Goal: Information Seeking & Learning: Learn about a topic

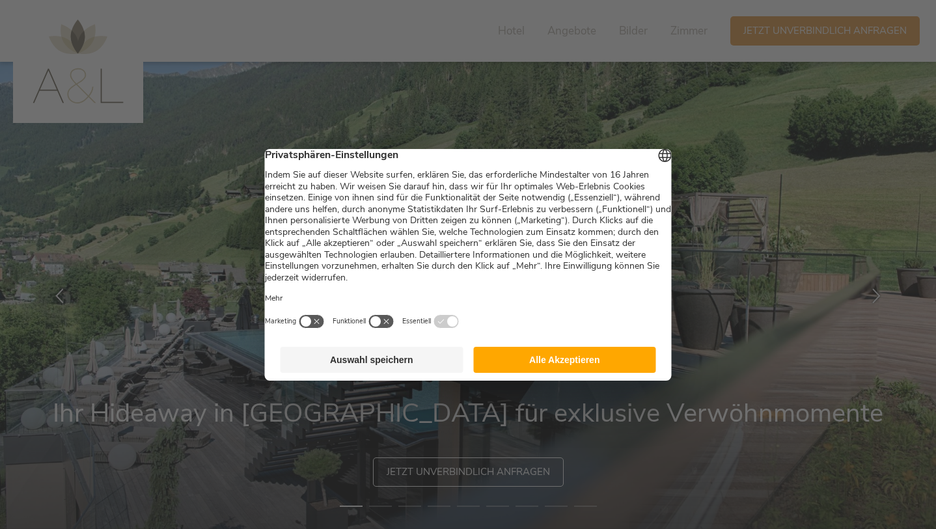
click at [603, 364] on button "Alle Akzeptieren" at bounding box center [564, 360] width 183 height 26
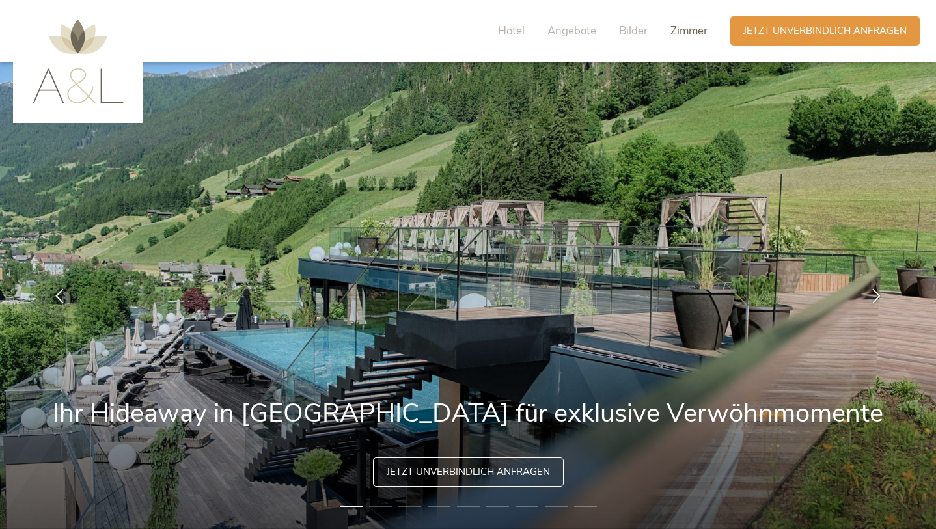
click at [689, 29] on span "Zimmer" at bounding box center [689, 30] width 37 height 15
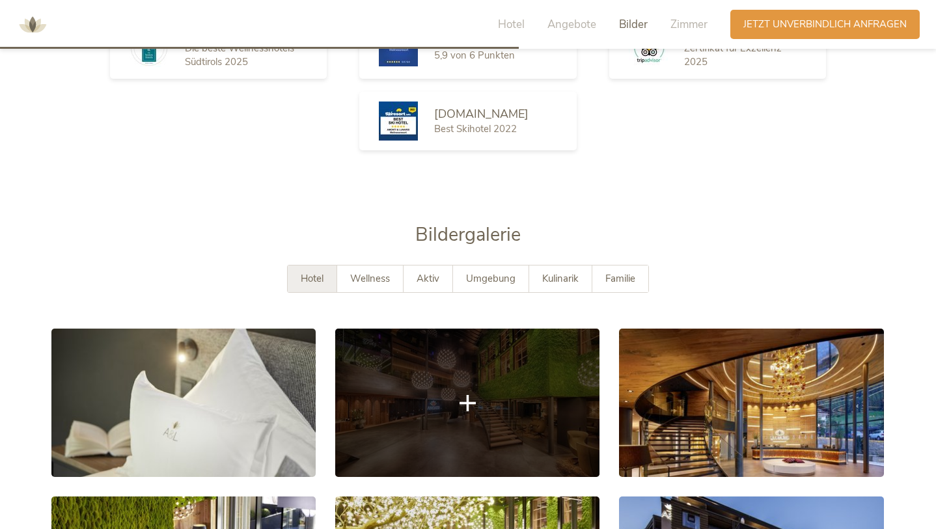
scroll to position [2153, 0]
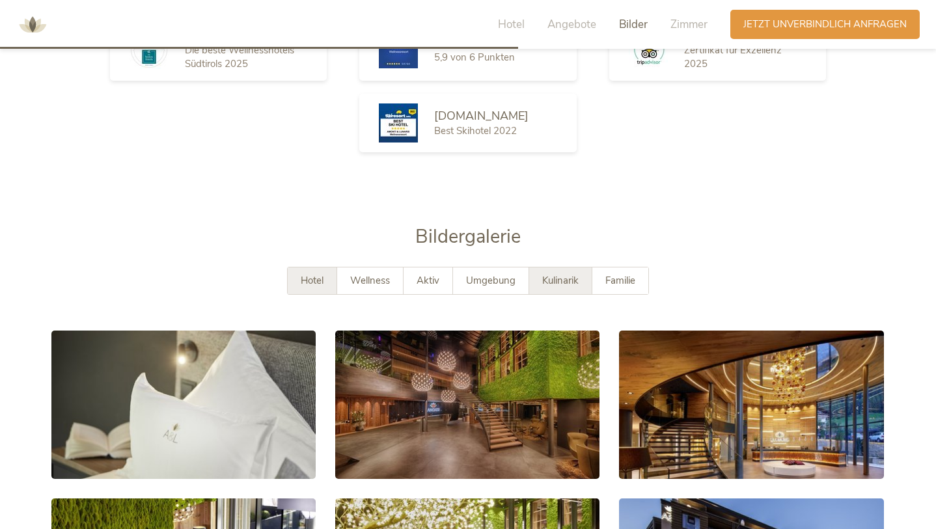
click at [570, 274] on span "Kulinarik" at bounding box center [560, 280] width 36 height 13
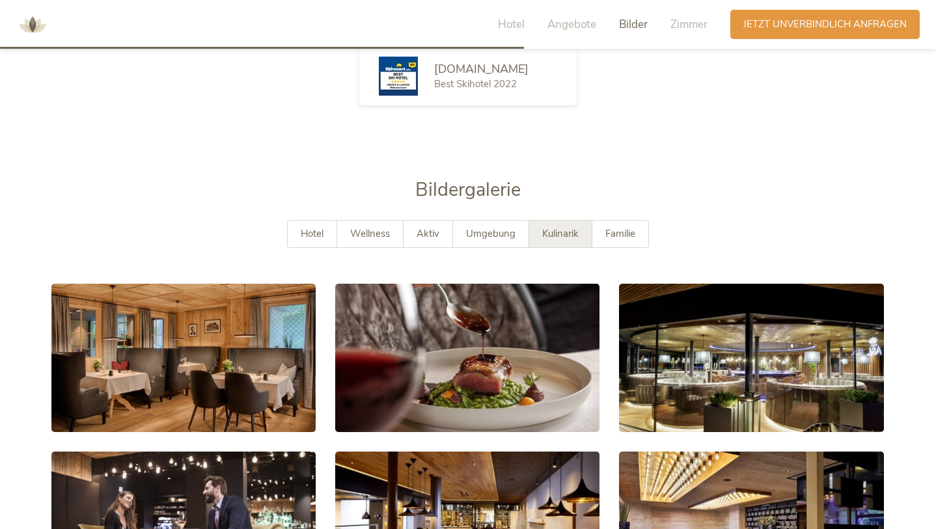
scroll to position [2199, 0]
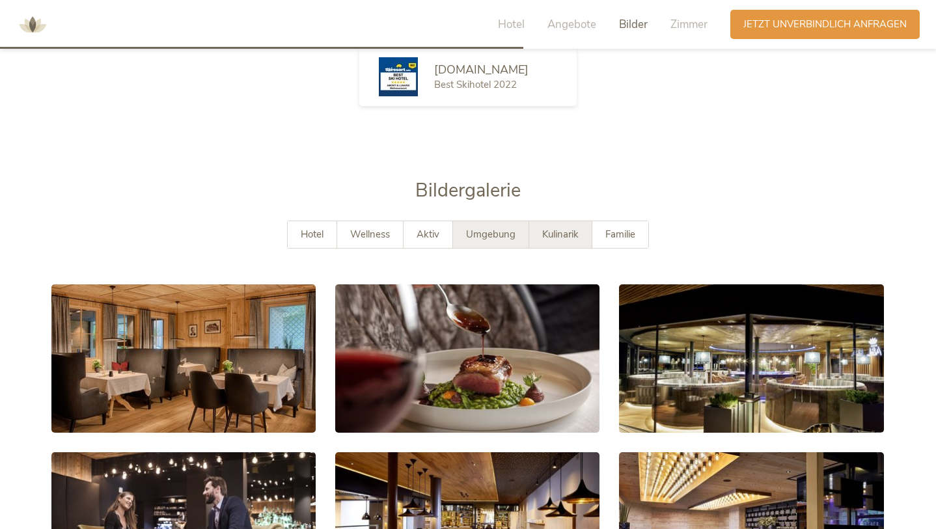
click at [472, 221] on div "Umgebung" at bounding box center [491, 234] width 76 height 27
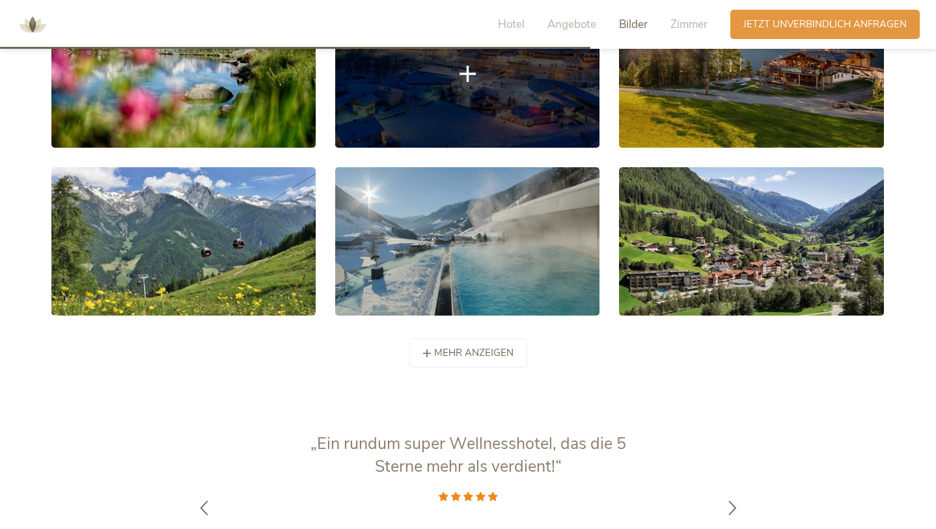
scroll to position [2485, 0]
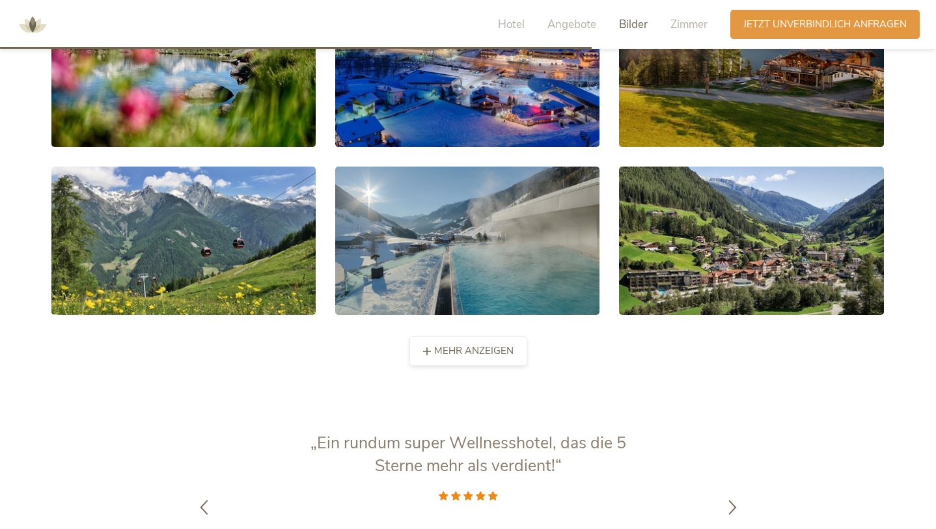
click at [465, 344] on span "mehr anzeigen" at bounding box center [473, 351] width 79 height 14
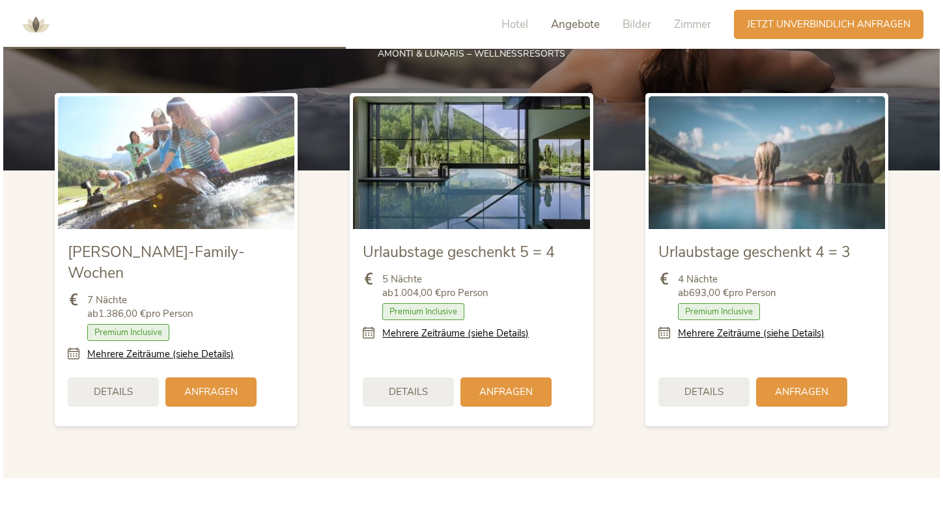
scroll to position [1503, 0]
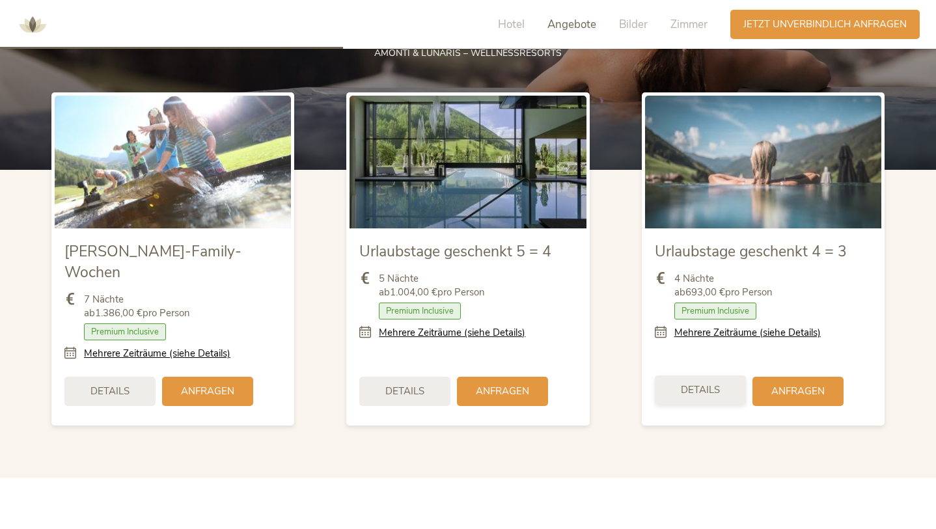
click at [693, 383] on span "Details" at bounding box center [700, 390] width 39 height 14
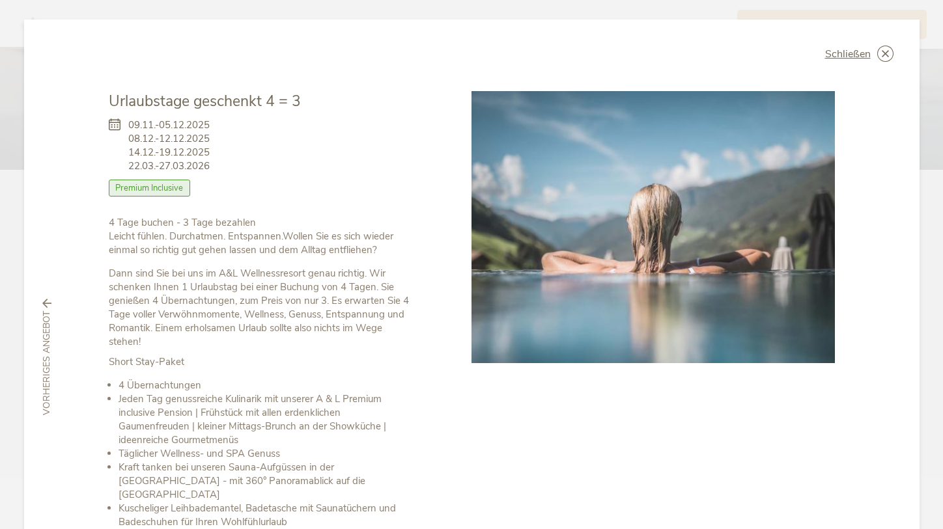
click at [154, 190] on span "Premium Inclusive" at bounding box center [150, 188] width 82 height 17
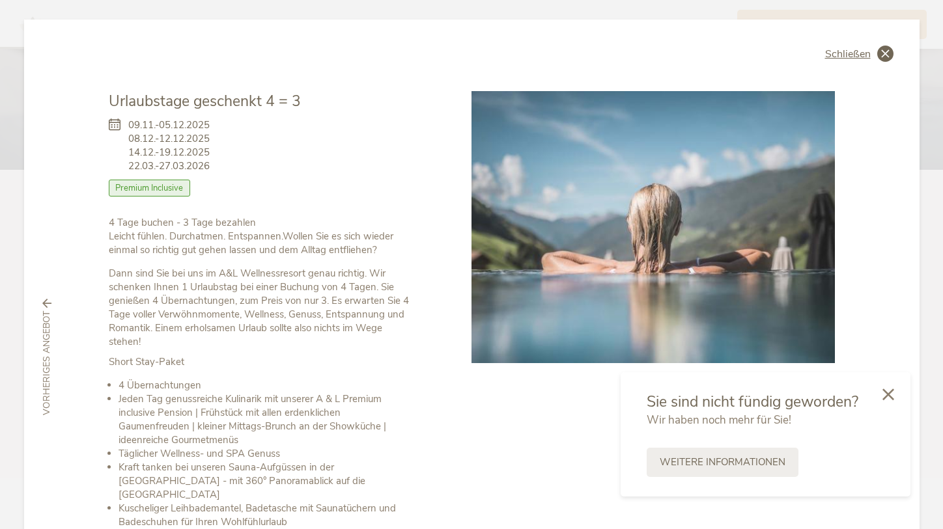
click at [882, 48] on icon at bounding box center [885, 54] width 16 height 16
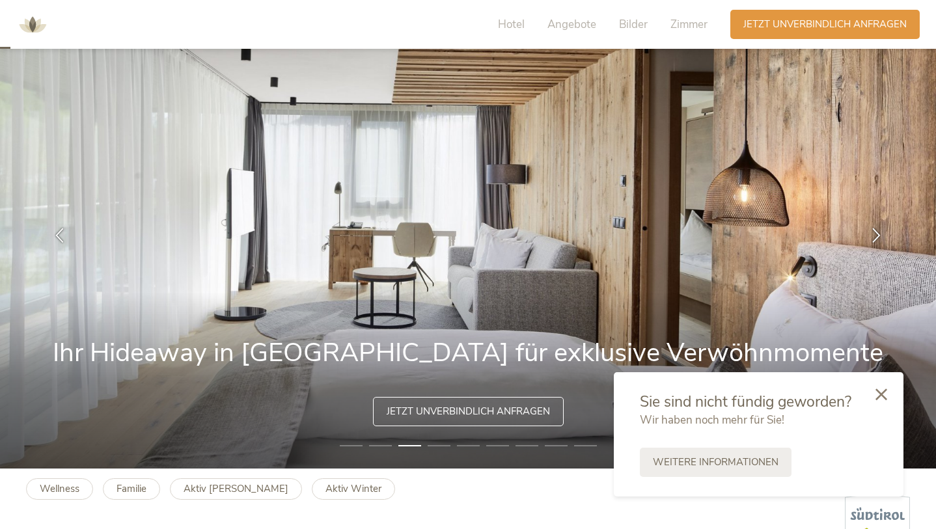
scroll to position [103, 0]
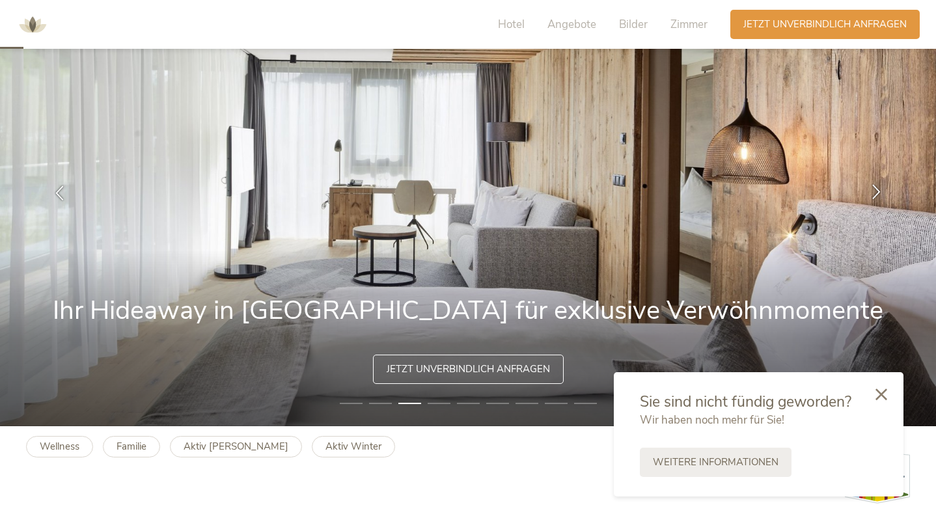
click at [874, 190] on icon at bounding box center [876, 191] width 15 height 15
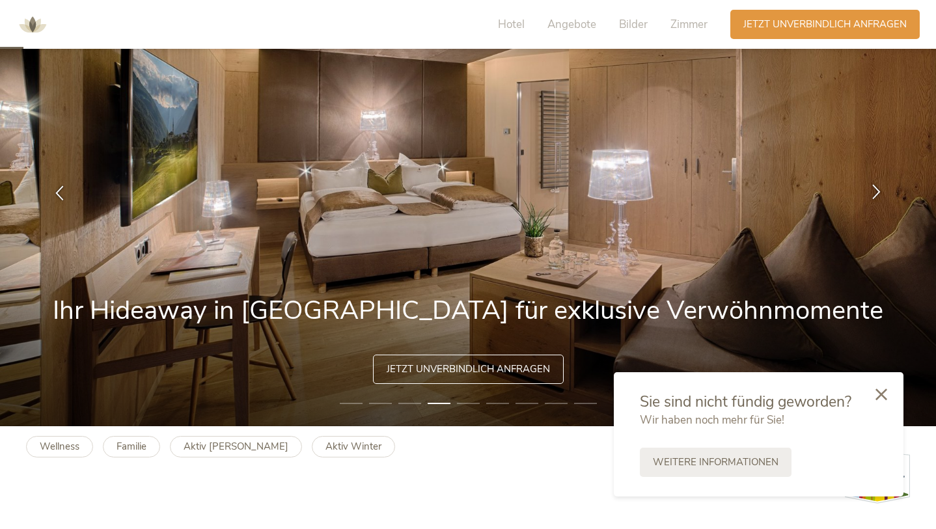
click at [874, 190] on icon at bounding box center [876, 191] width 15 height 15
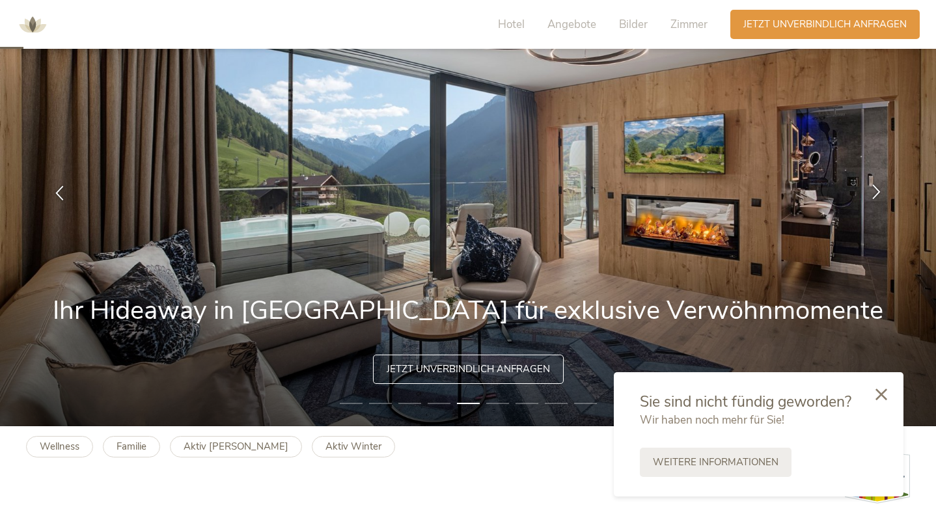
click at [874, 190] on icon at bounding box center [876, 191] width 15 height 15
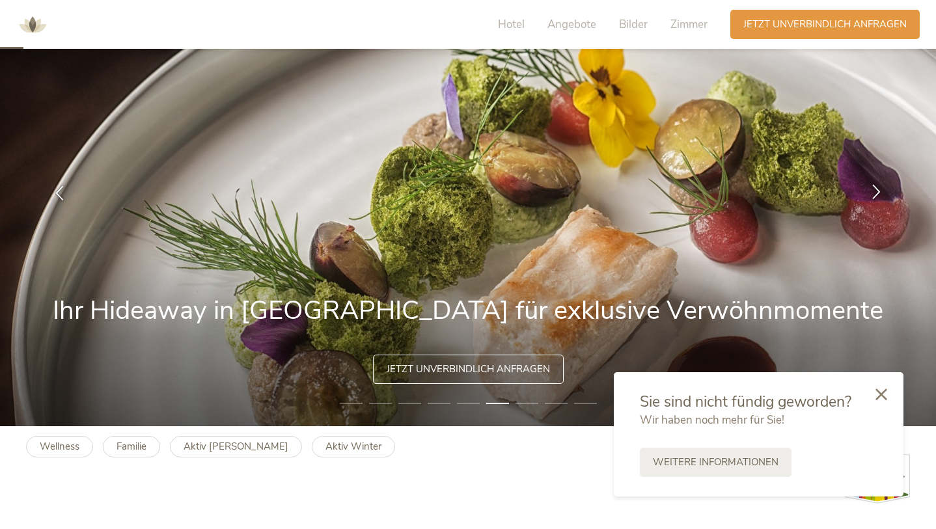
click at [874, 190] on icon at bounding box center [876, 191] width 15 height 15
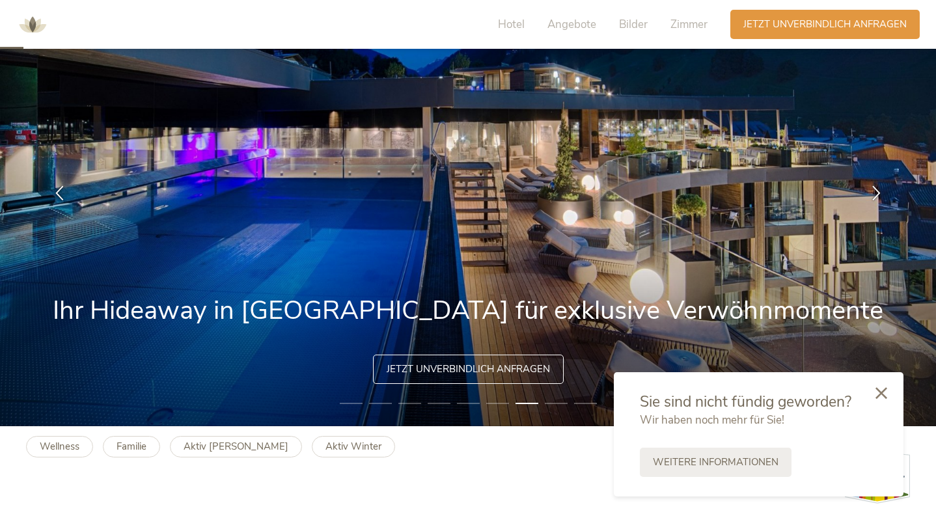
click at [881, 388] on icon at bounding box center [882, 393] width 12 height 12
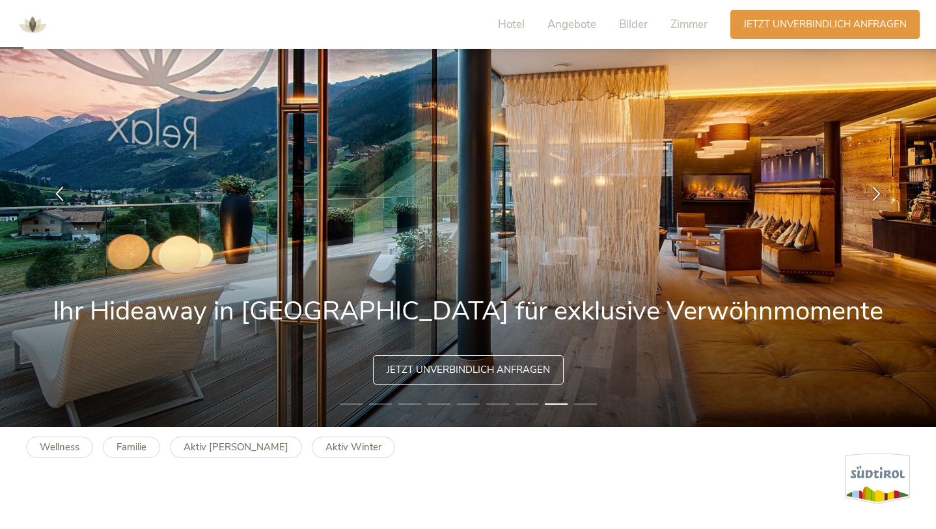
scroll to position [104, 0]
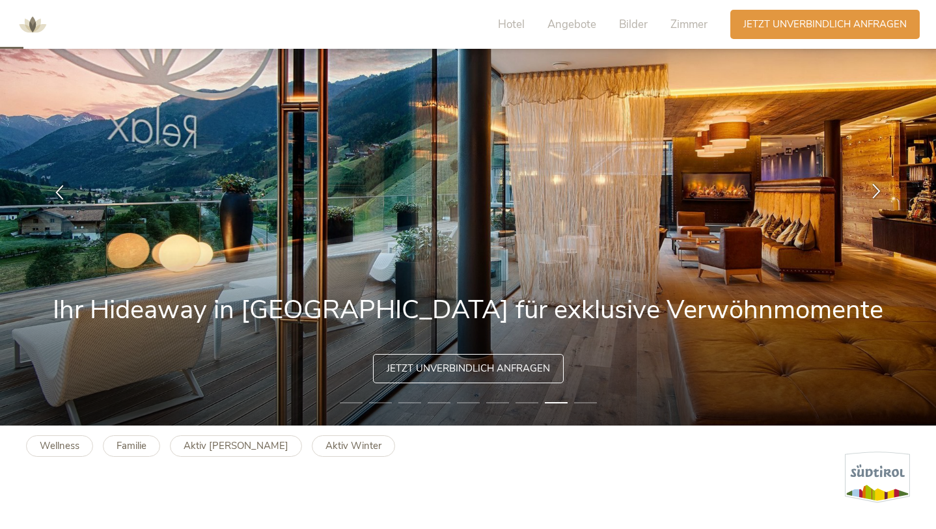
click at [872, 188] on icon at bounding box center [876, 191] width 15 height 15
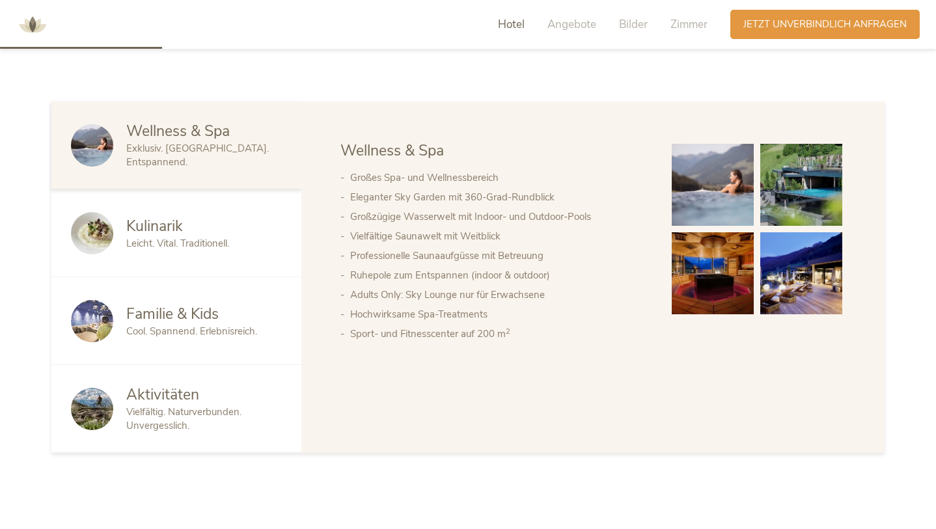
scroll to position [710, 0]
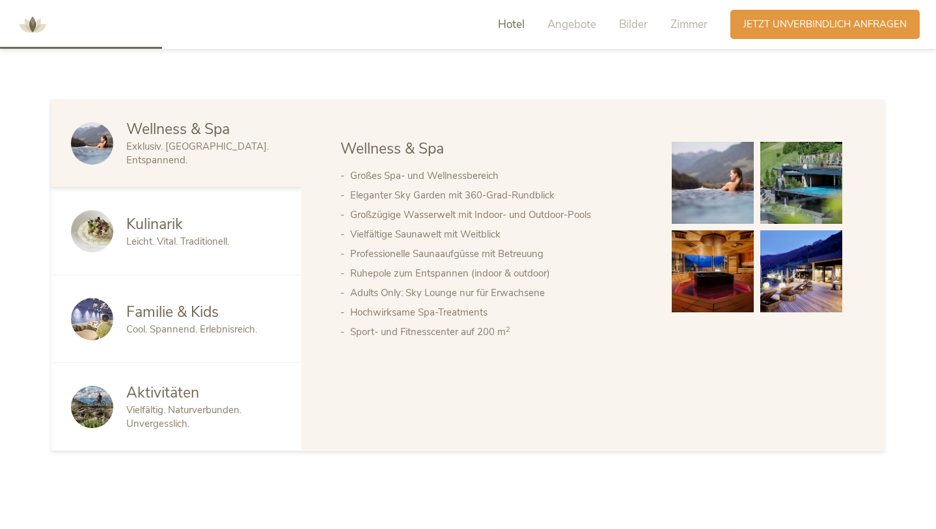
click at [130, 231] on span "Kulinarik" at bounding box center [154, 224] width 57 height 20
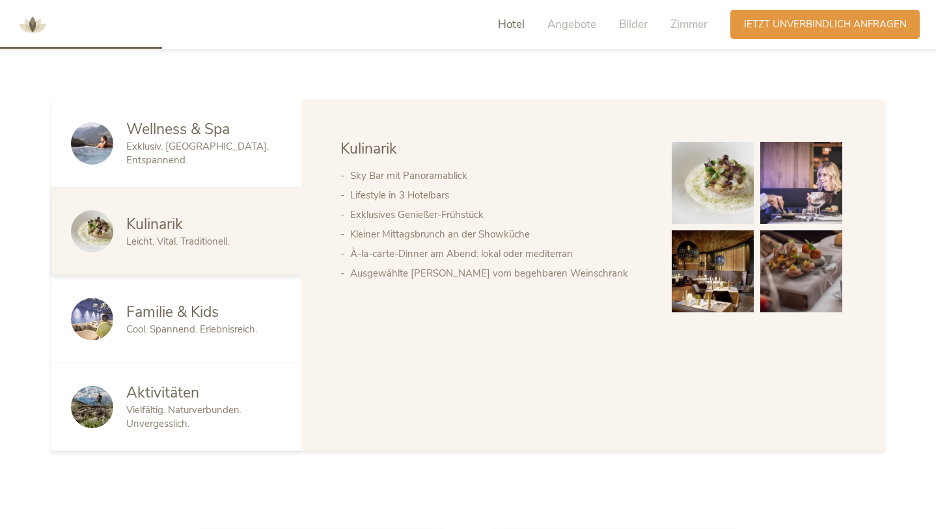
click at [162, 389] on span "Aktivitäten" at bounding box center [162, 393] width 73 height 20
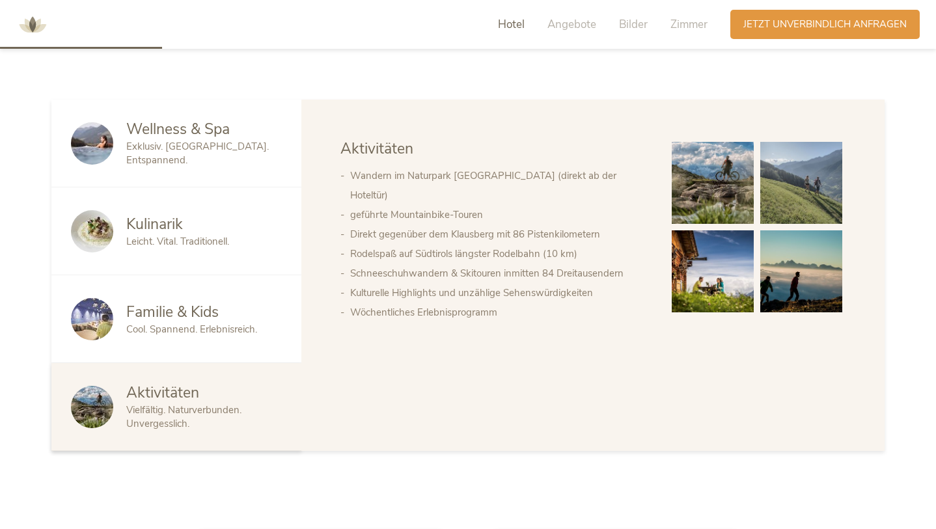
click at [146, 404] on span "Vielfältig. Naturverbunden. Unvergesslich." at bounding box center [183, 417] width 115 height 27
click at [176, 310] on span "Familie & Kids" at bounding box center [172, 312] width 92 height 20
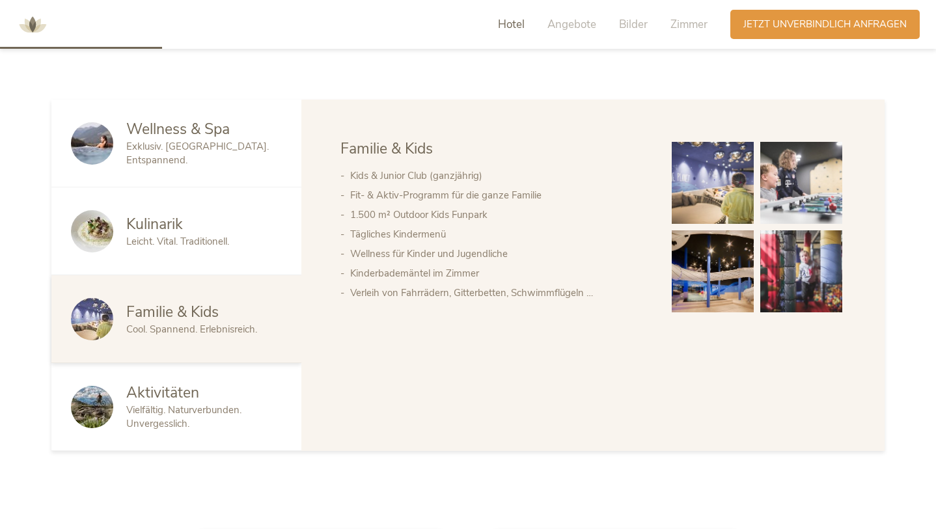
click at [182, 225] on span "Kulinarik" at bounding box center [154, 224] width 57 height 20
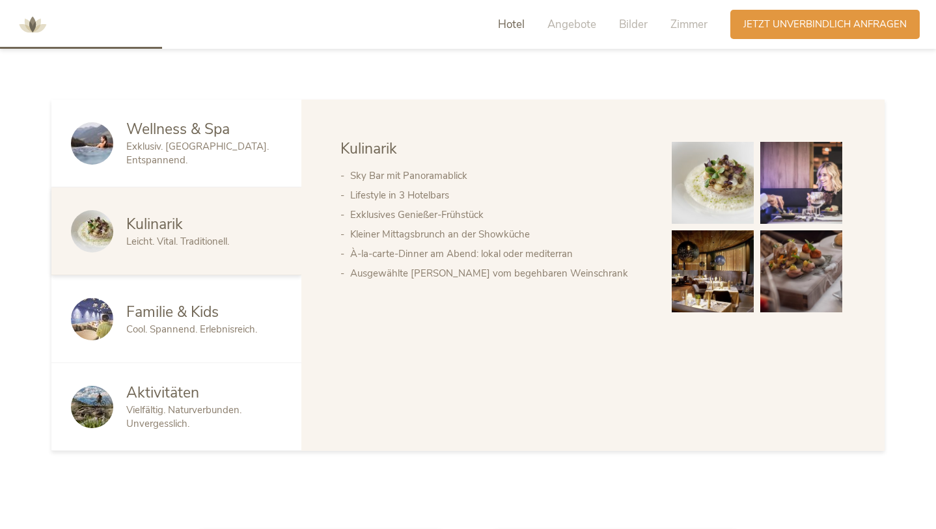
click at [730, 180] on img at bounding box center [713, 183] width 82 height 82
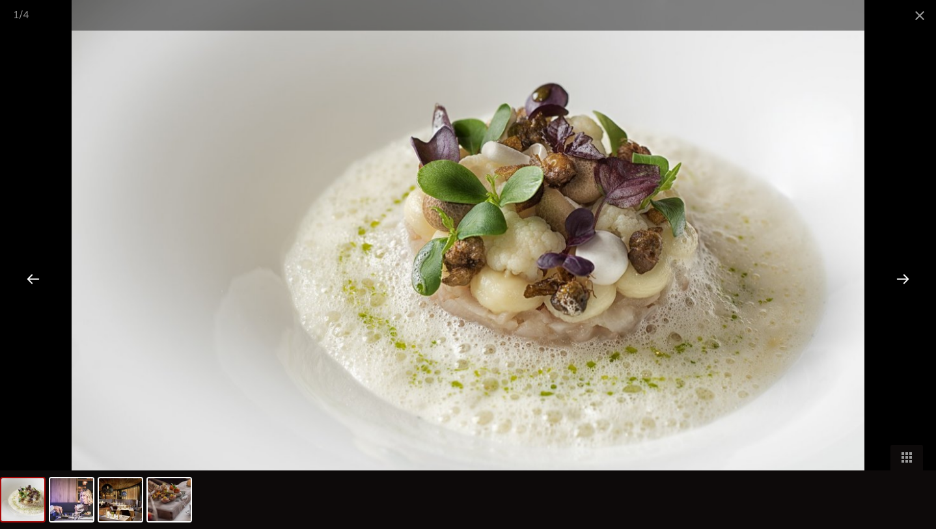
click at [906, 279] on div at bounding box center [903, 278] width 40 height 40
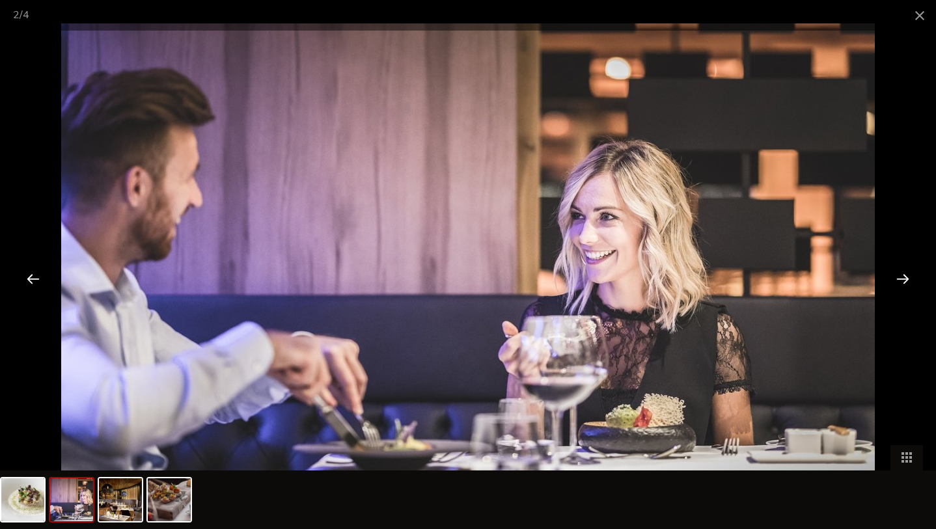
click at [906, 279] on div at bounding box center [903, 278] width 40 height 40
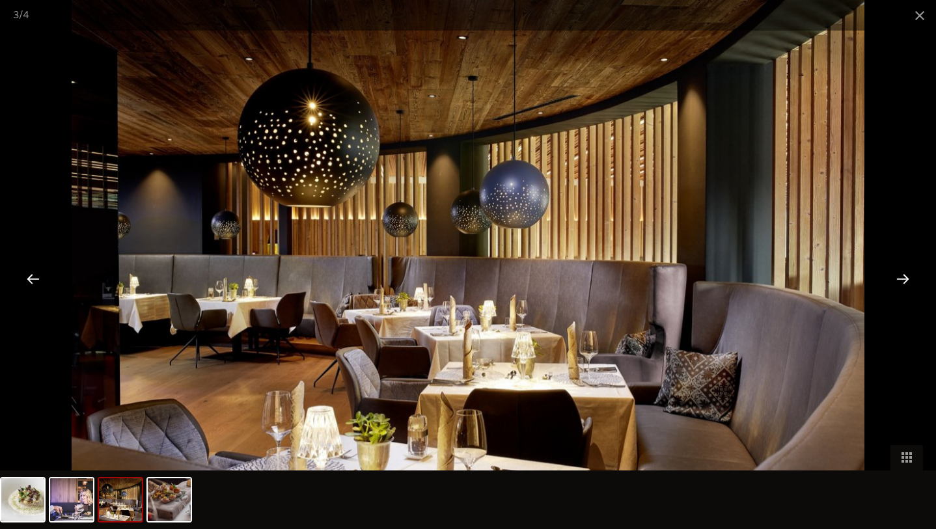
click at [906, 279] on div at bounding box center [903, 278] width 40 height 40
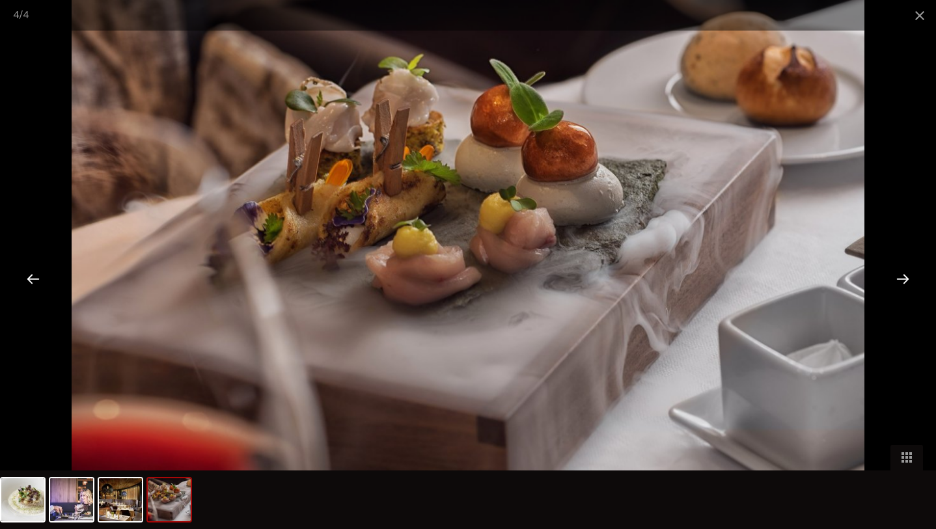
click at [906, 279] on div at bounding box center [903, 278] width 40 height 40
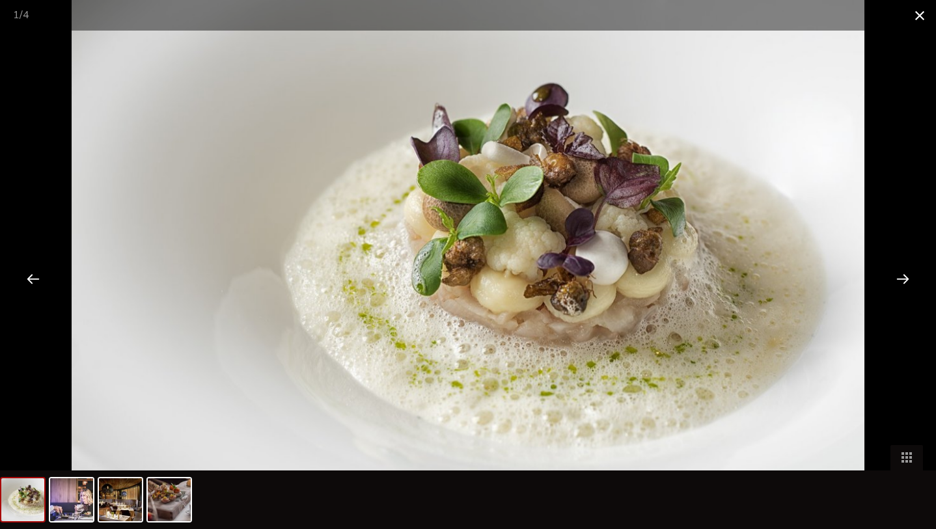
click at [921, 17] on span at bounding box center [920, 15] width 33 height 31
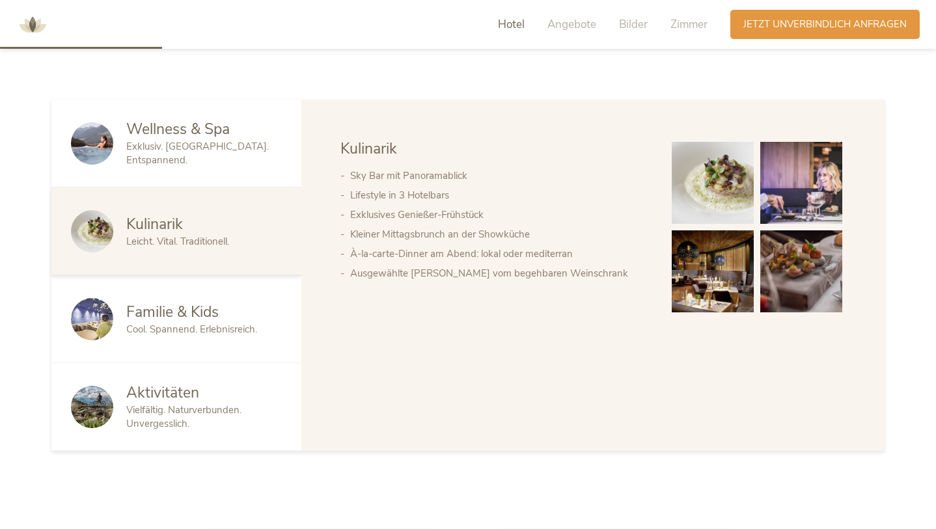
click at [203, 135] on span "Wellness & Spa" at bounding box center [178, 129] width 104 height 20
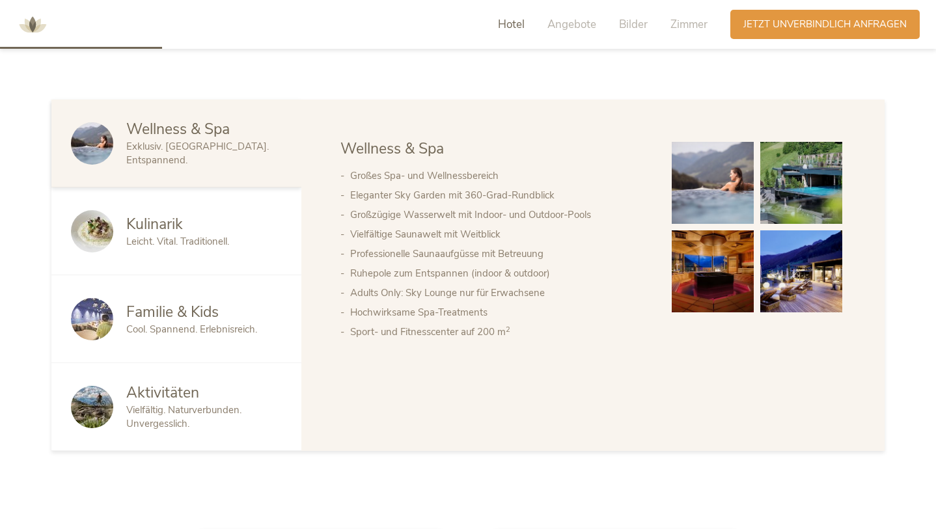
click at [701, 188] on img at bounding box center [713, 183] width 82 height 82
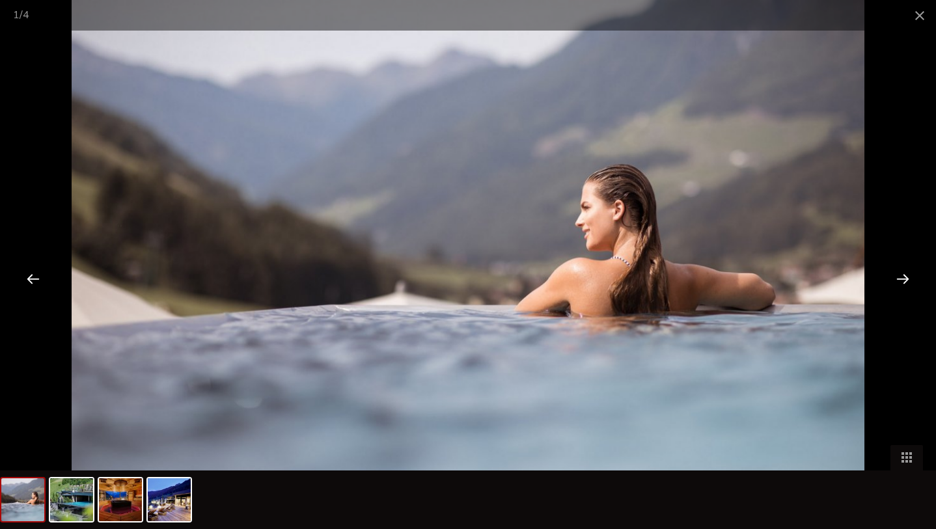
click at [901, 279] on div at bounding box center [903, 278] width 40 height 40
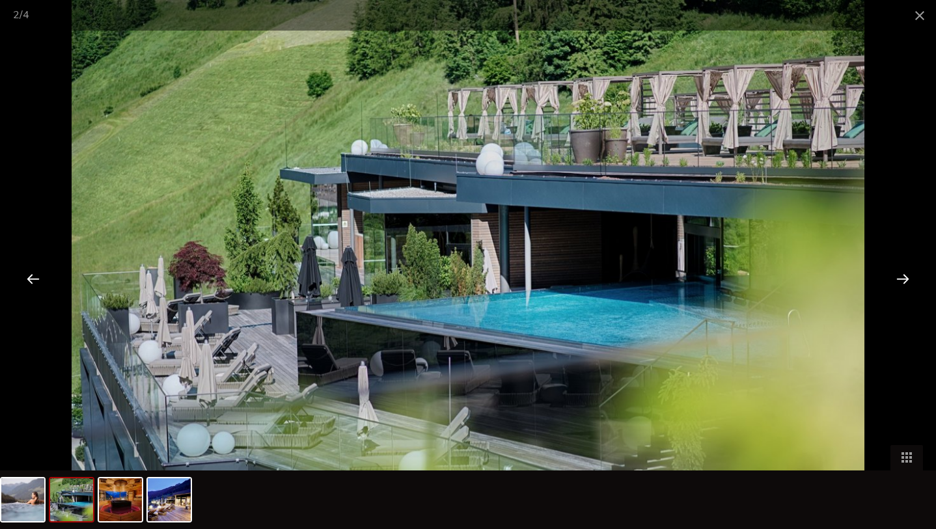
click at [901, 279] on div at bounding box center [903, 278] width 40 height 40
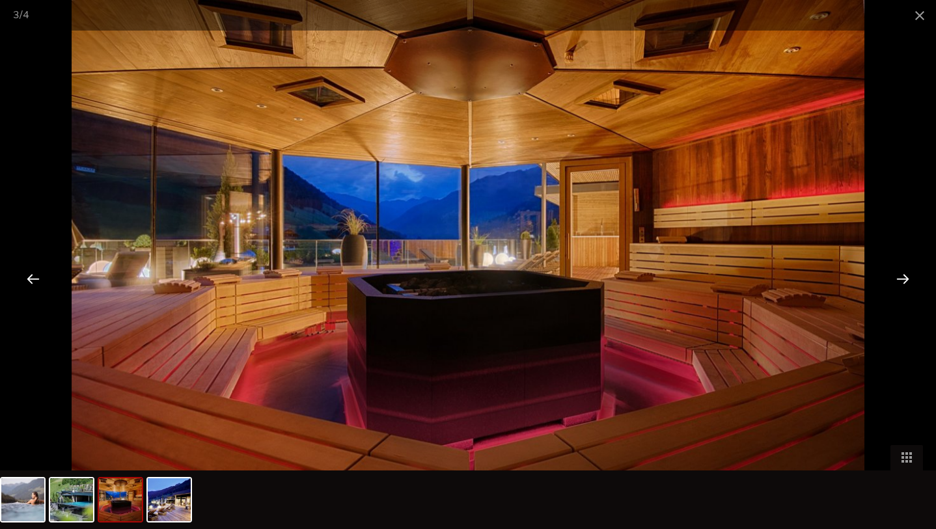
click at [901, 279] on div at bounding box center [903, 278] width 40 height 40
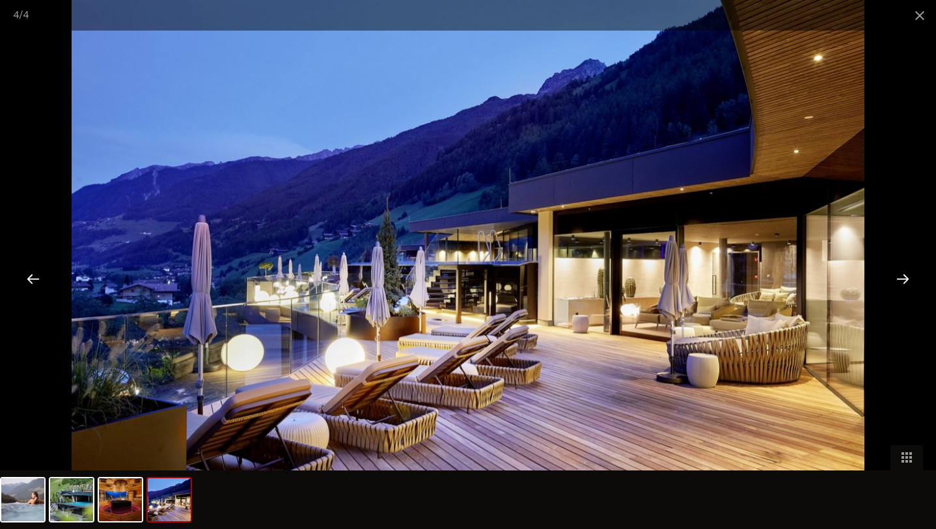
click at [901, 279] on div at bounding box center [903, 278] width 40 height 40
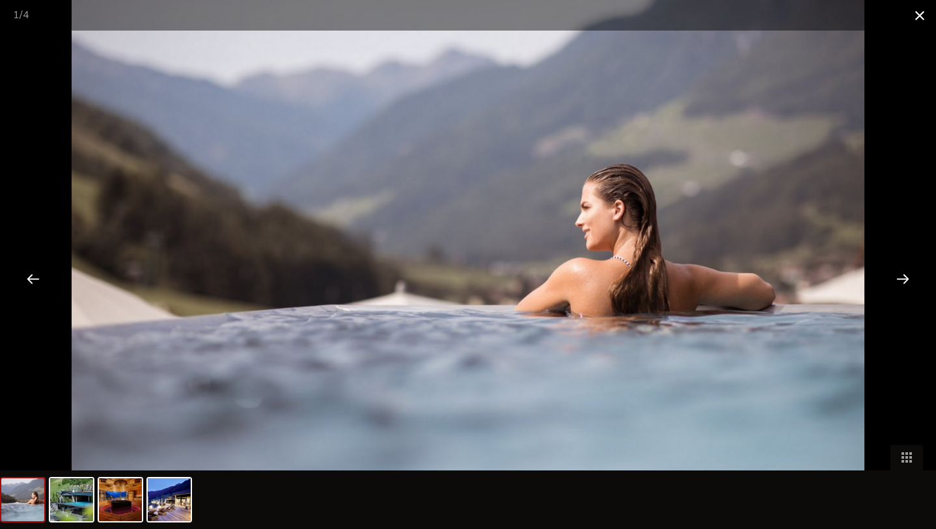
click at [922, 13] on span at bounding box center [920, 15] width 33 height 31
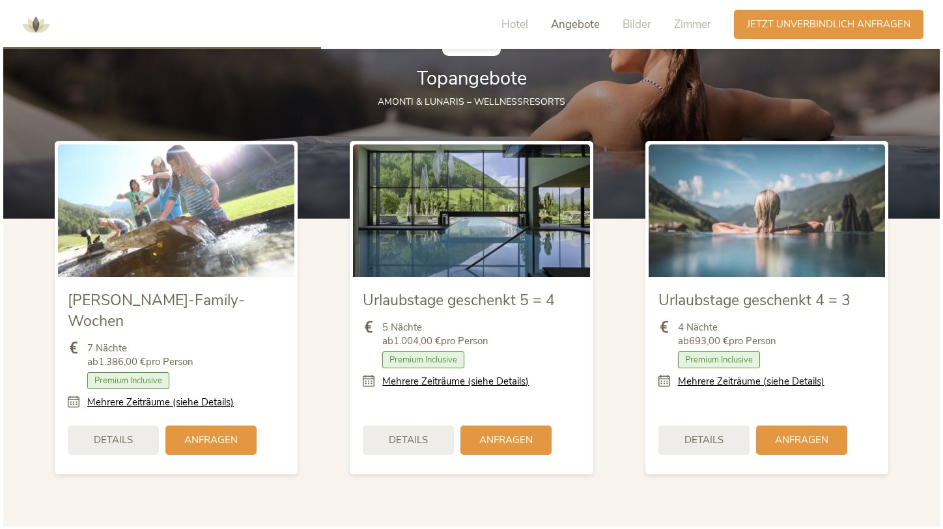
scroll to position [1488, 0]
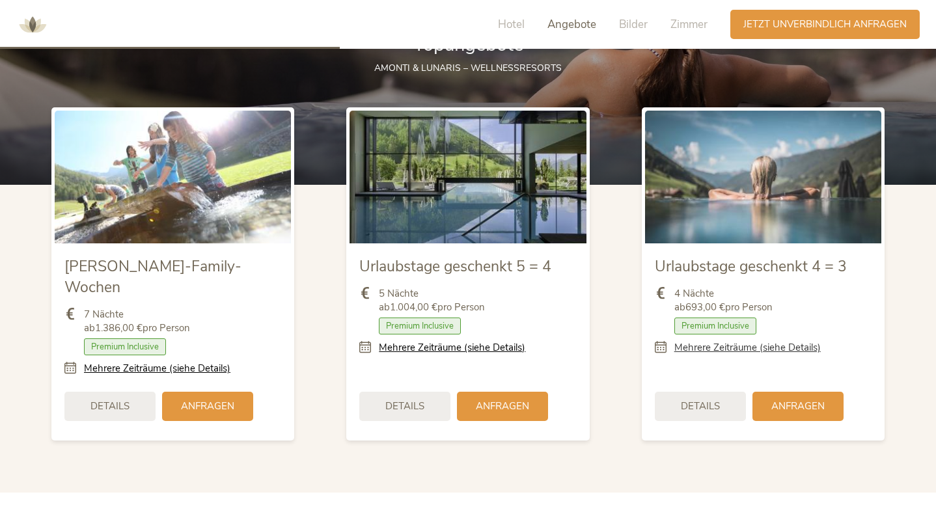
click at [718, 348] on link "Mehrere Zeiträume (siehe Details)" at bounding box center [747, 348] width 146 height 14
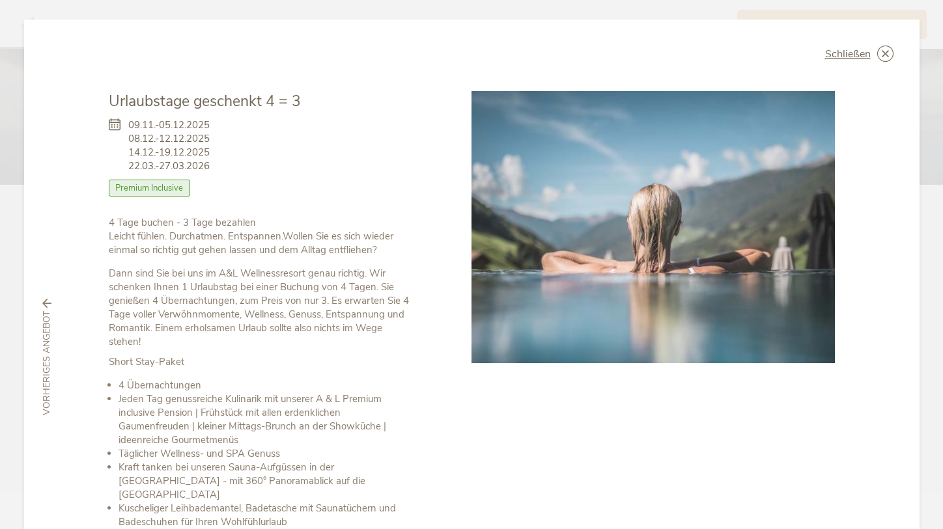
scroll to position [0, 0]
click at [853, 49] on span "Schließen" at bounding box center [848, 54] width 46 height 10
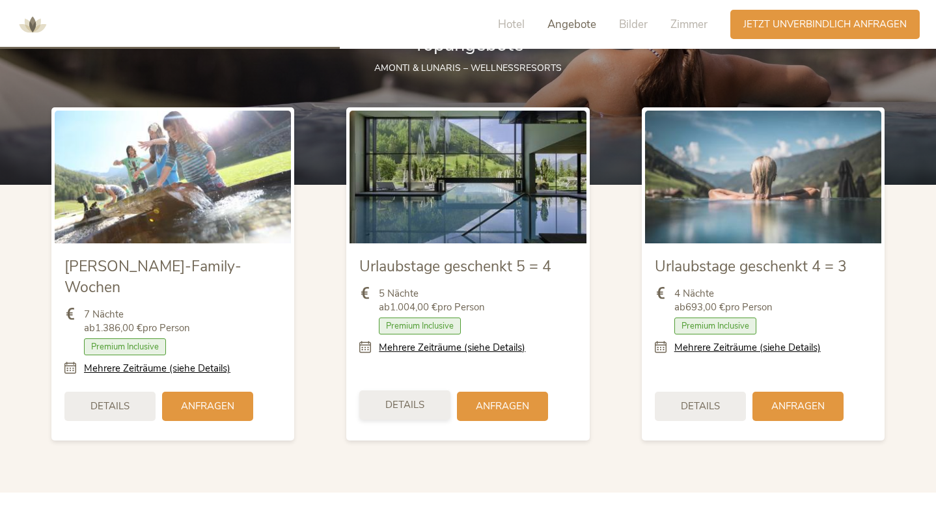
click at [413, 398] on span "Details" at bounding box center [404, 405] width 39 height 14
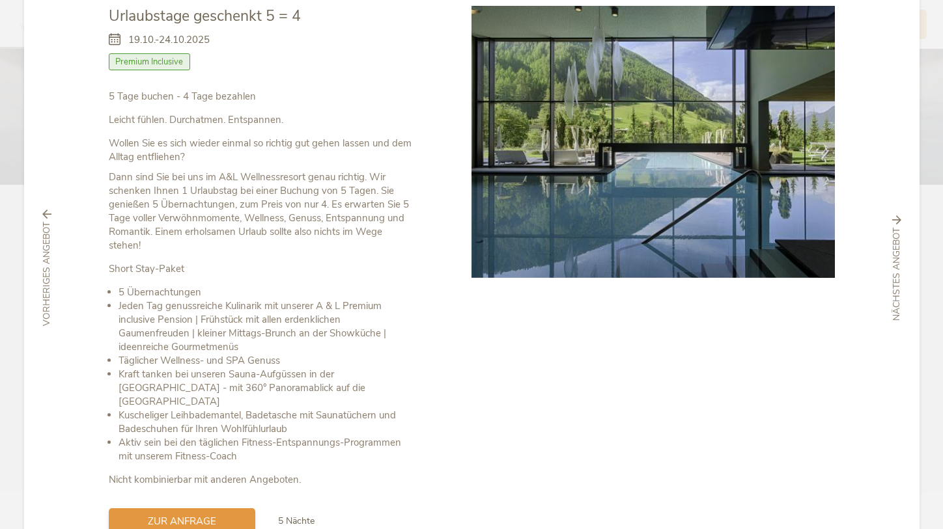
scroll to position [79, 0]
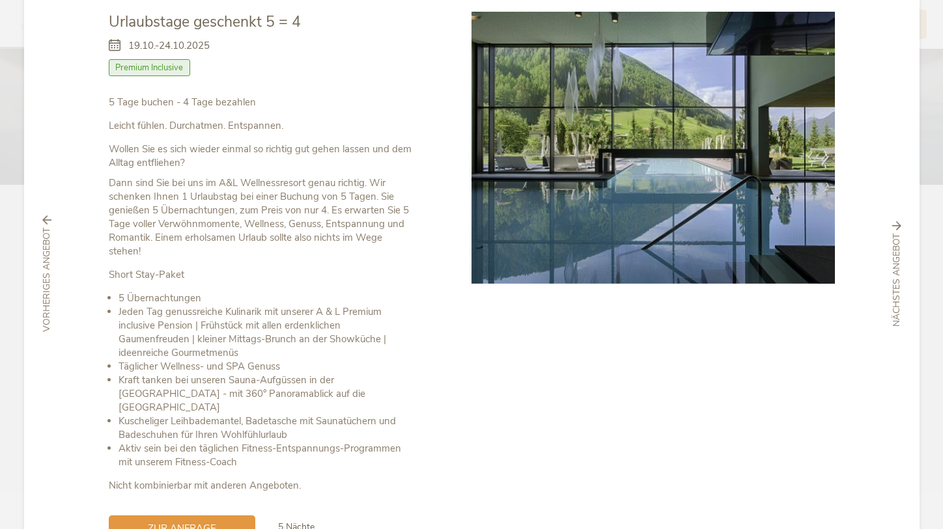
click at [115, 44] on icon at bounding box center [119, 46] width 20 height 14
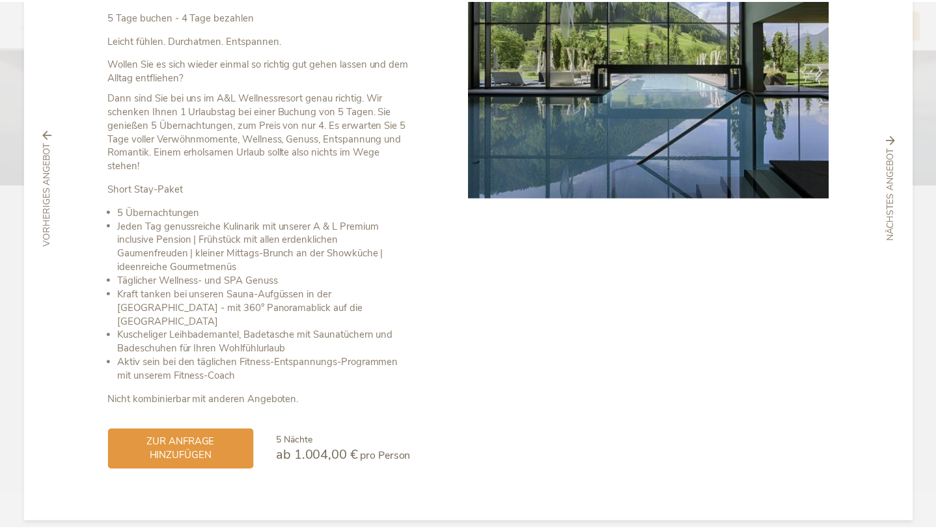
scroll to position [164, 0]
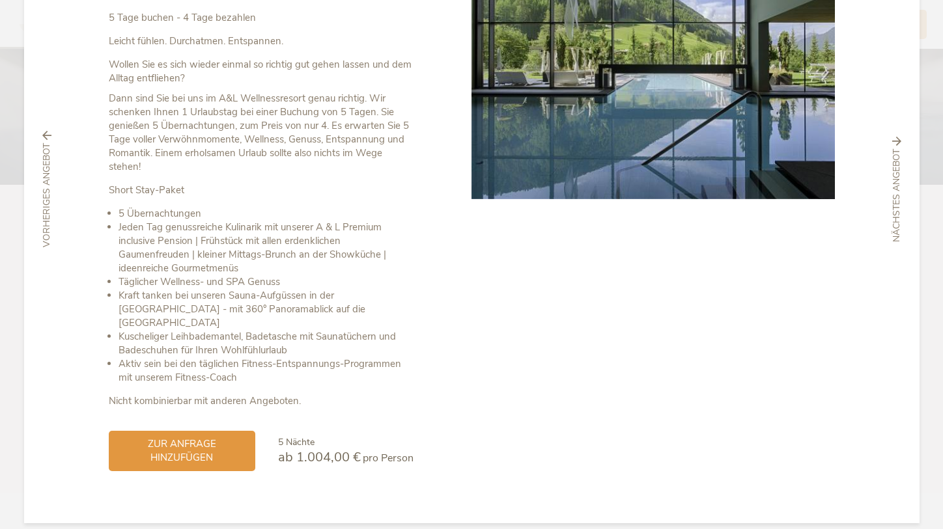
click at [46, 217] on span "vorheriges Angebot" at bounding box center [46, 196] width 13 height 104
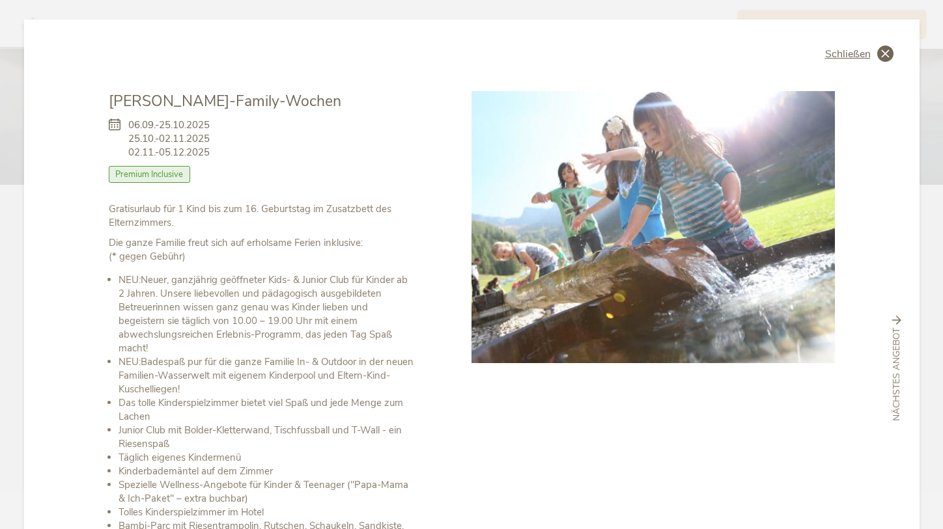
click at [877, 48] on icon at bounding box center [885, 54] width 16 height 16
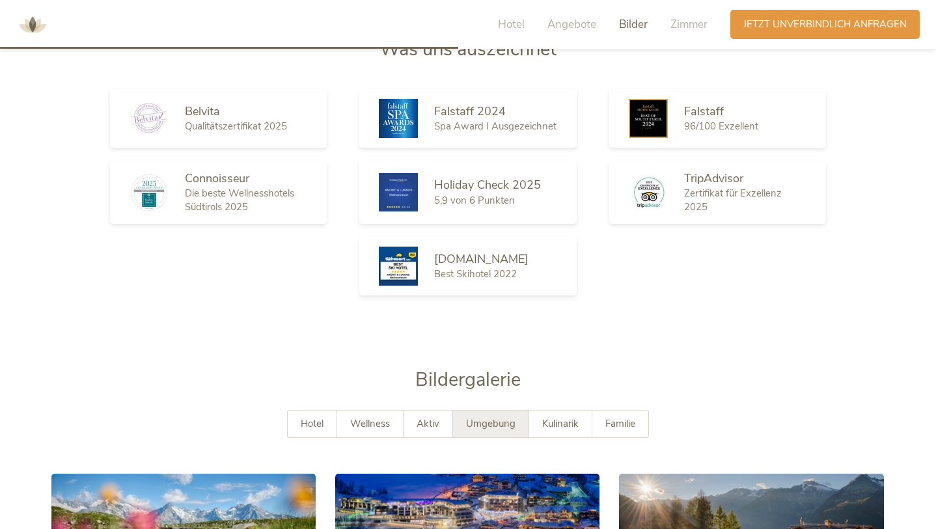
scroll to position [2010, 0]
click at [561, 417] on span "Kulinarik" at bounding box center [560, 423] width 36 height 13
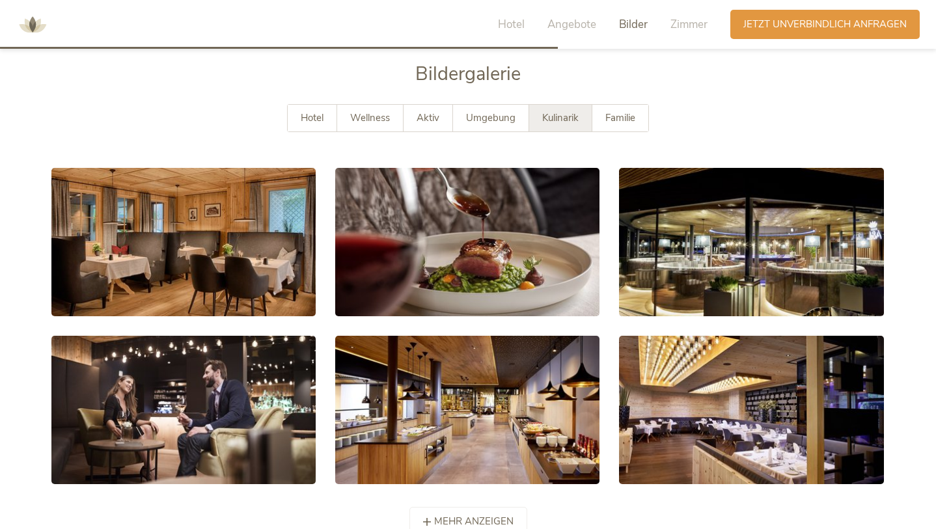
scroll to position [2344, 0]
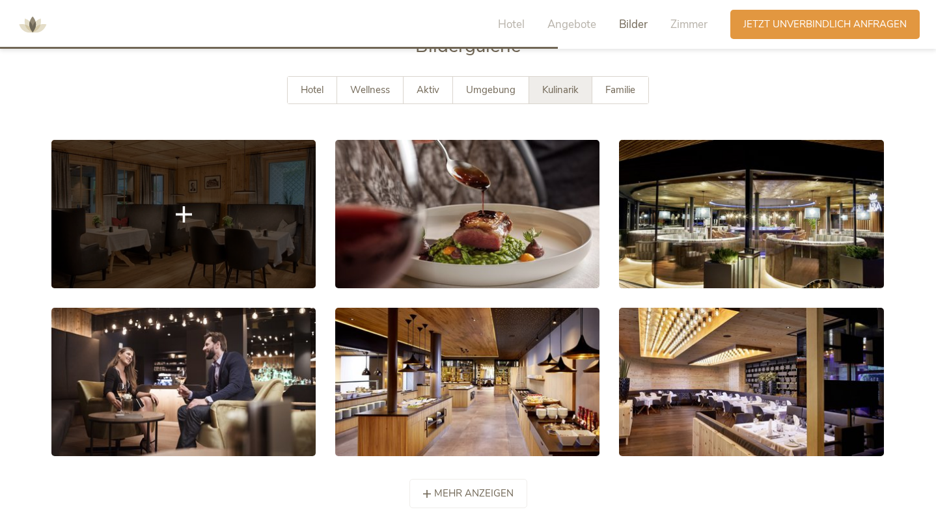
click at [228, 209] on link at bounding box center [183, 214] width 264 height 148
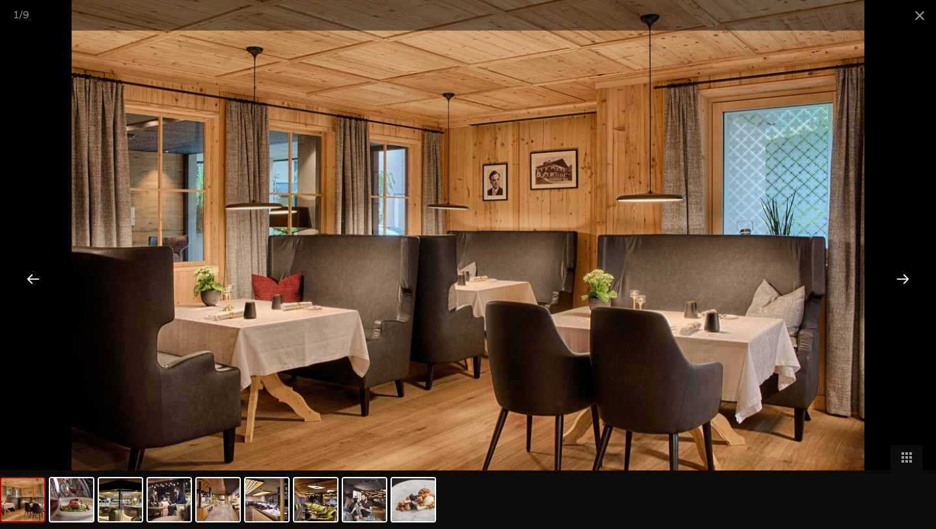
click at [900, 277] on div at bounding box center [903, 278] width 40 height 40
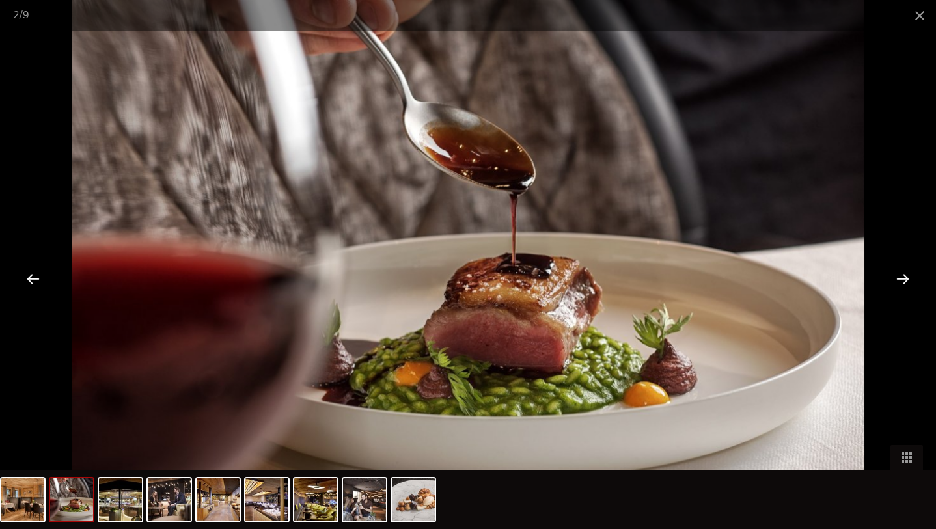
click at [900, 277] on div at bounding box center [903, 278] width 40 height 40
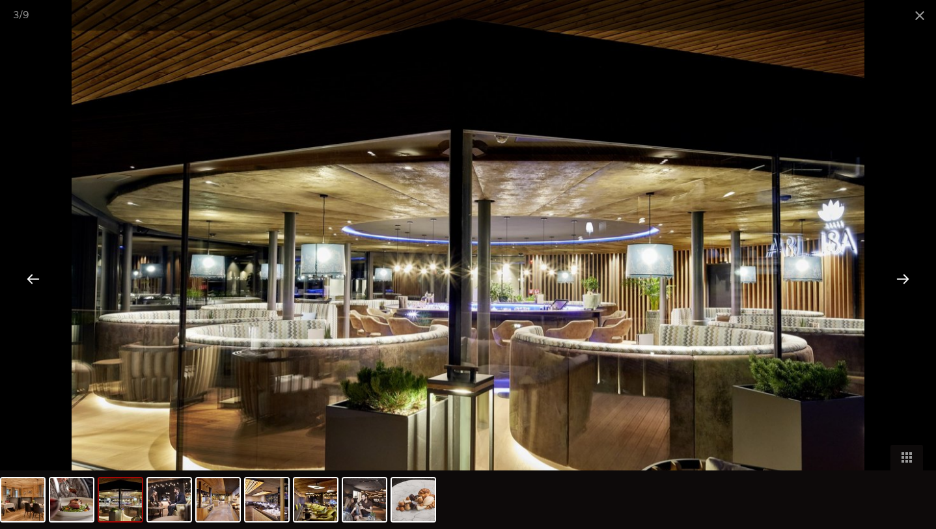
click at [900, 277] on div at bounding box center [903, 278] width 40 height 40
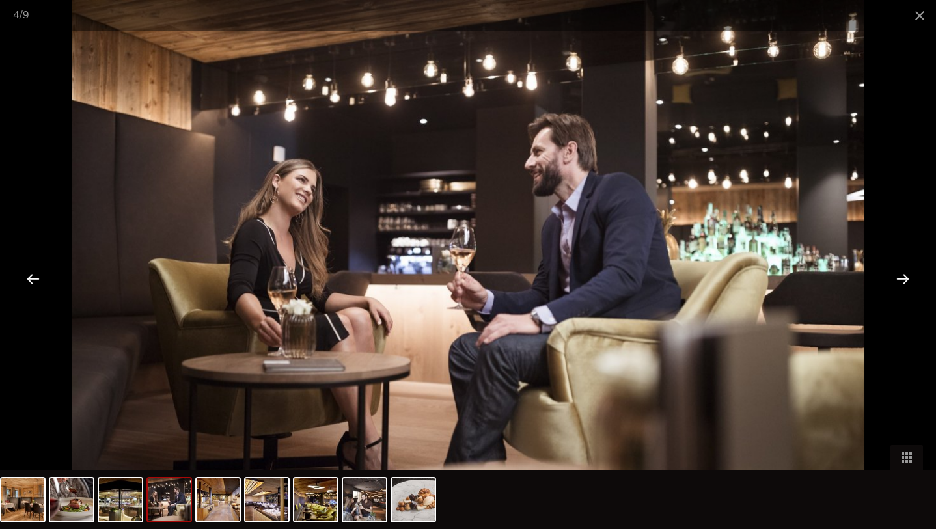
click at [900, 277] on div at bounding box center [903, 278] width 40 height 40
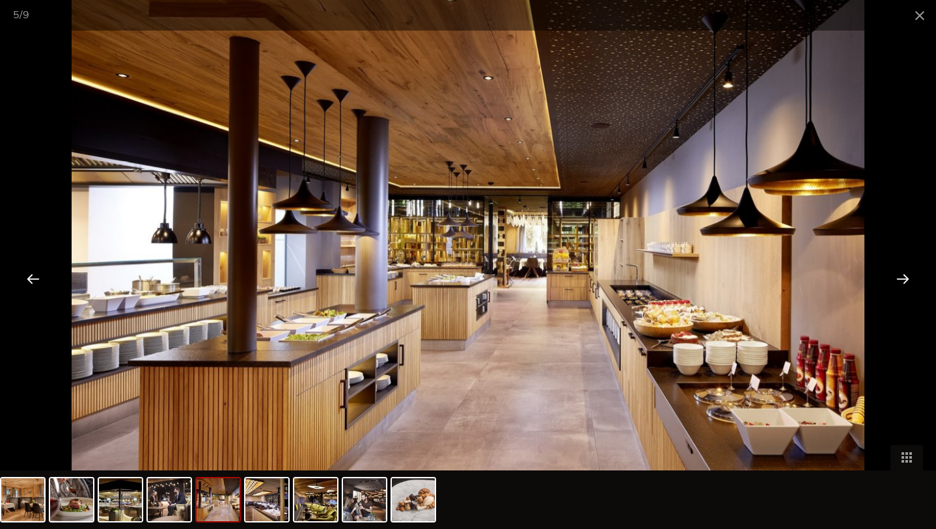
click at [900, 277] on div at bounding box center [903, 278] width 40 height 40
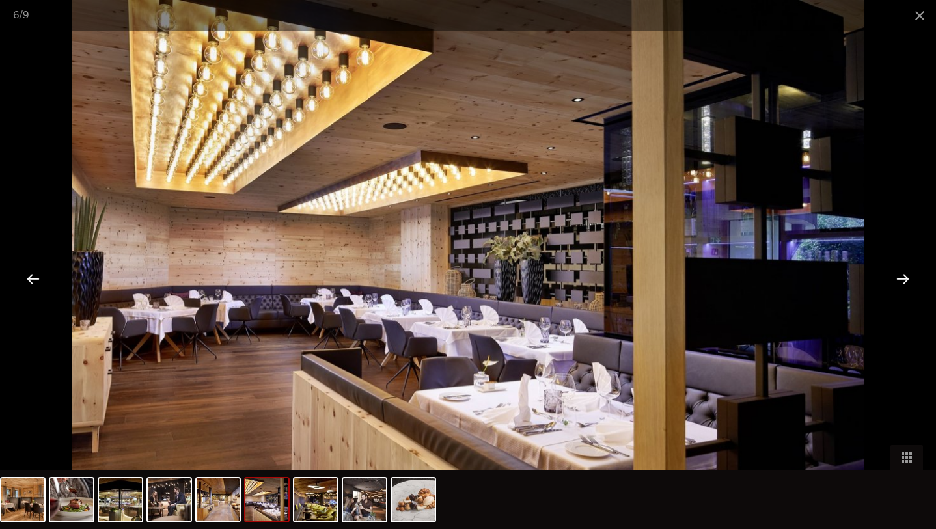
click at [900, 277] on div at bounding box center [903, 278] width 40 height 40
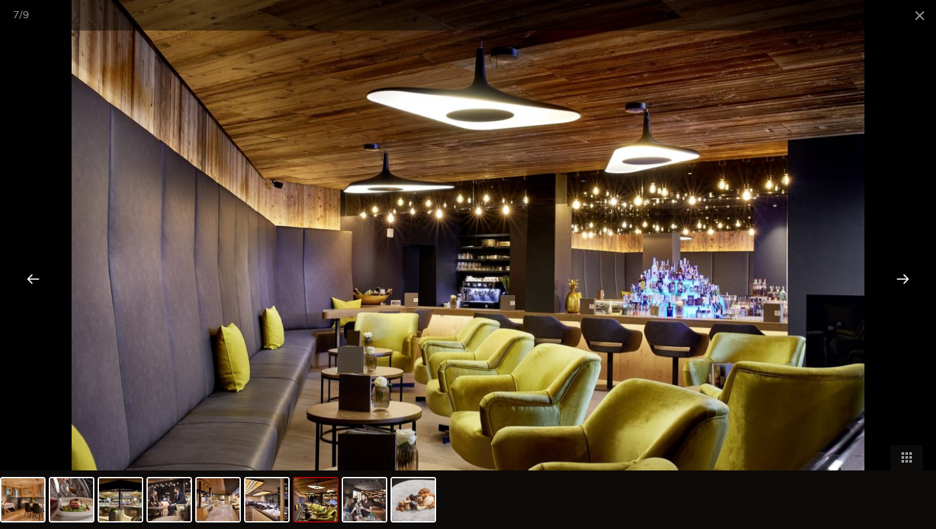
click at [900, 277] on div at bounding box center [903, 278] width 40 height 40
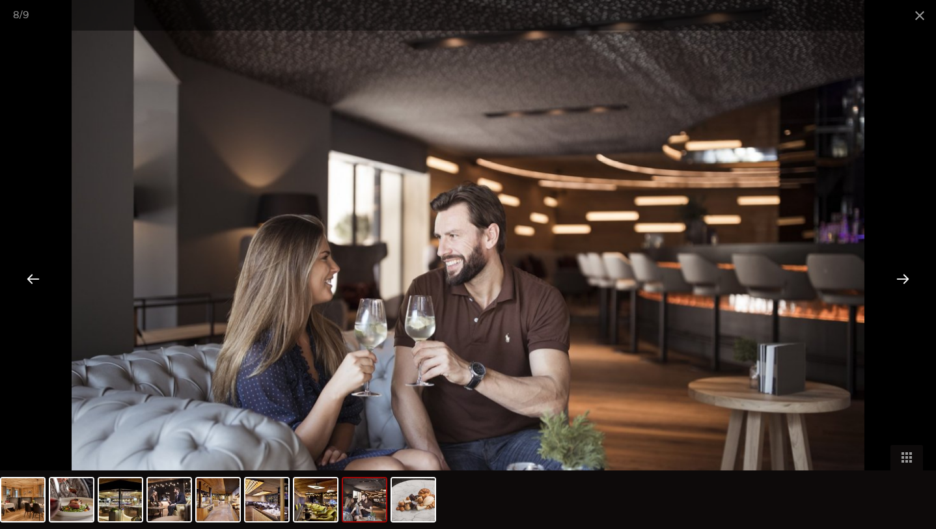
click at [900, 277] on div at bounding box center [903, 278] width 40 height 40
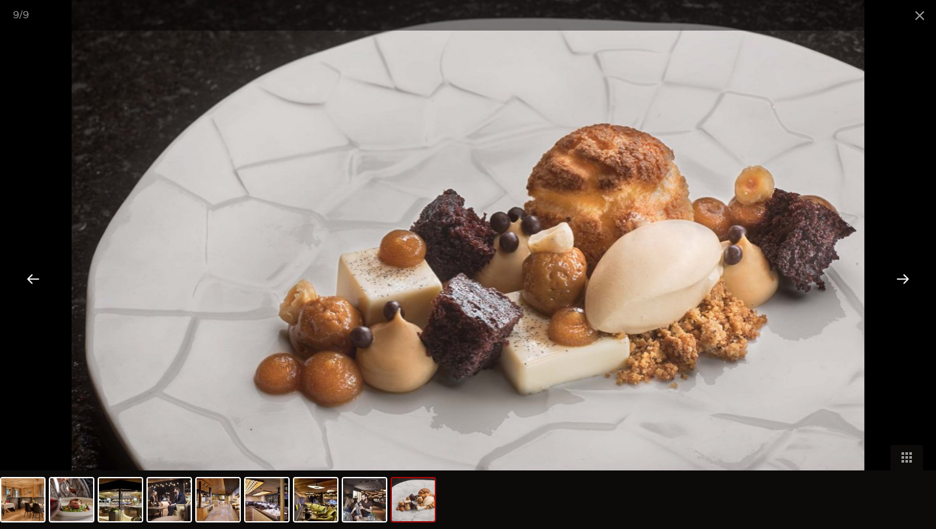
click at [900, 277] on div at bounding box center [903, 278] width 40 height 40
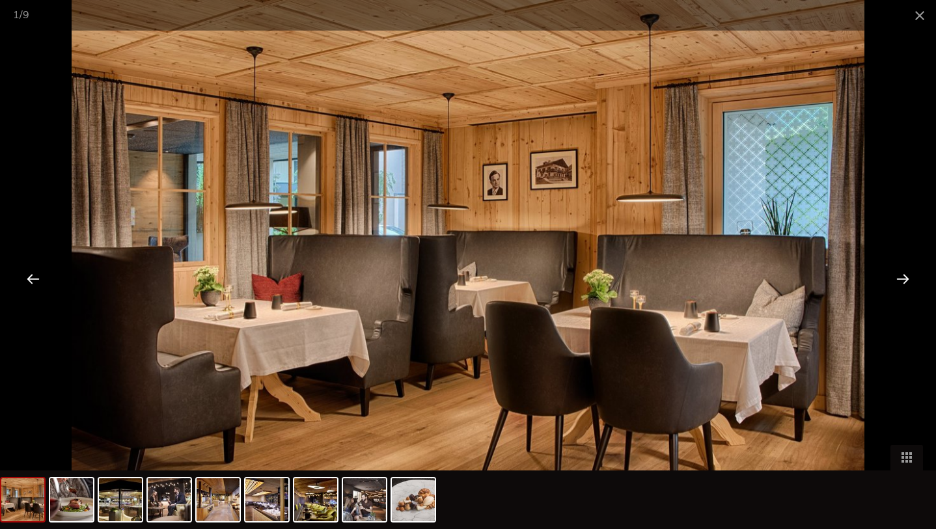
click at [900, 277] on div at bounding box center [903, 278] width 40 height 40
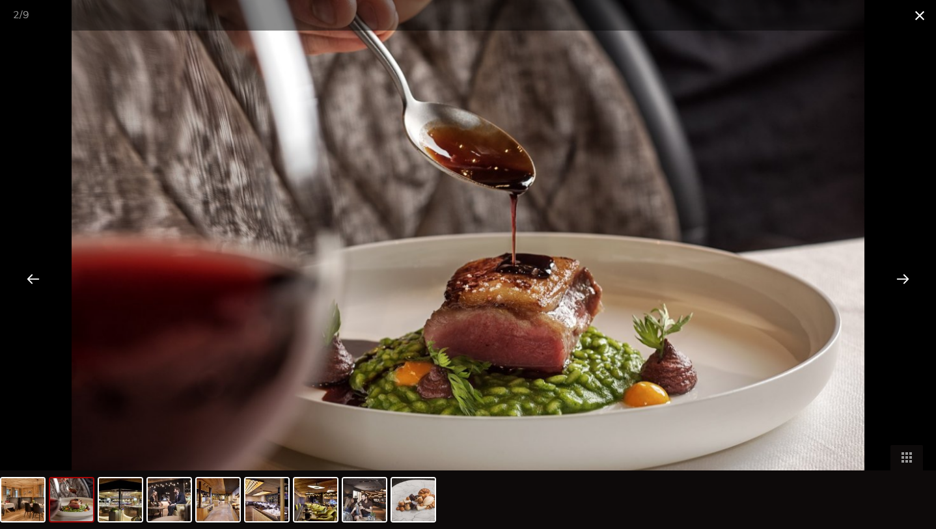
click at [926, 14] on span at bounding box center [920, 15] width 33 height 31
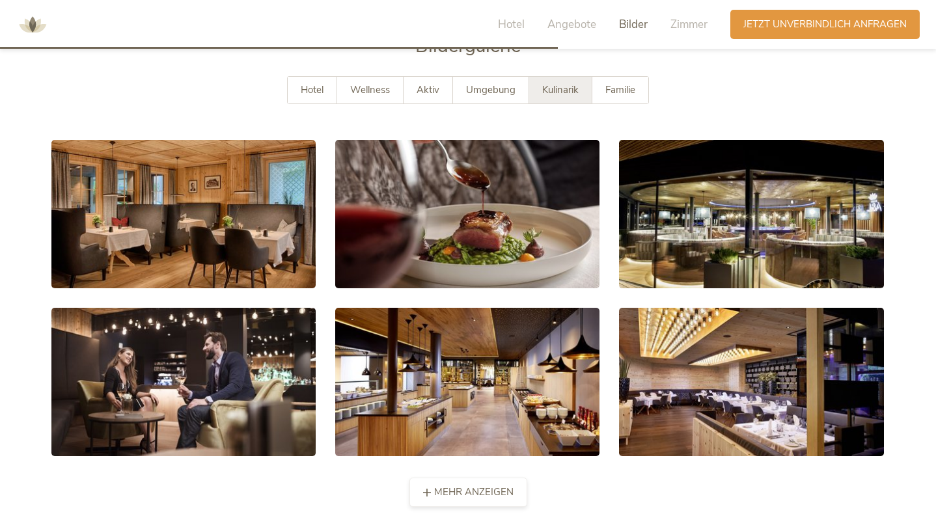
click at [491, 486] on span "mehr anzeigen" at bounding box center [473, 493] width 79 height 14
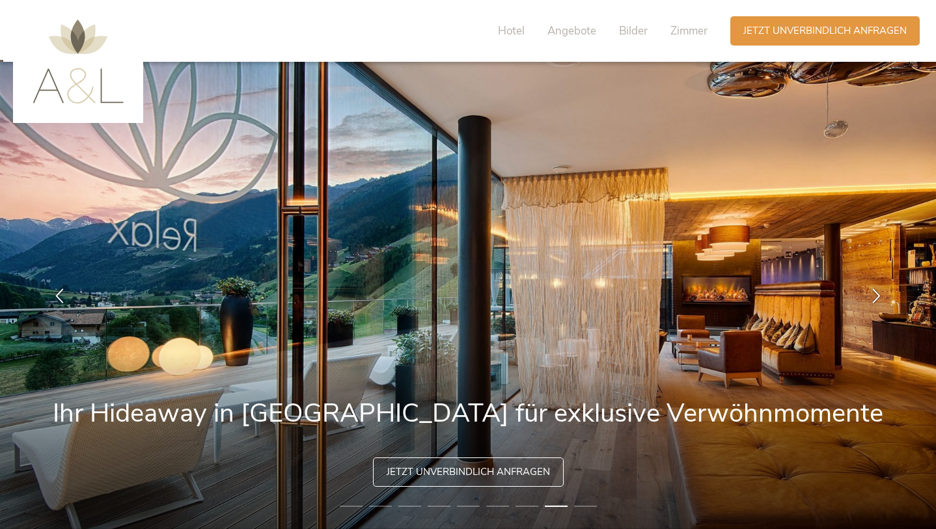
scroll to position [0, 0]
click at [678, 33] on span "Zimmer" at bounding box center [689, 30] width 37 height 15
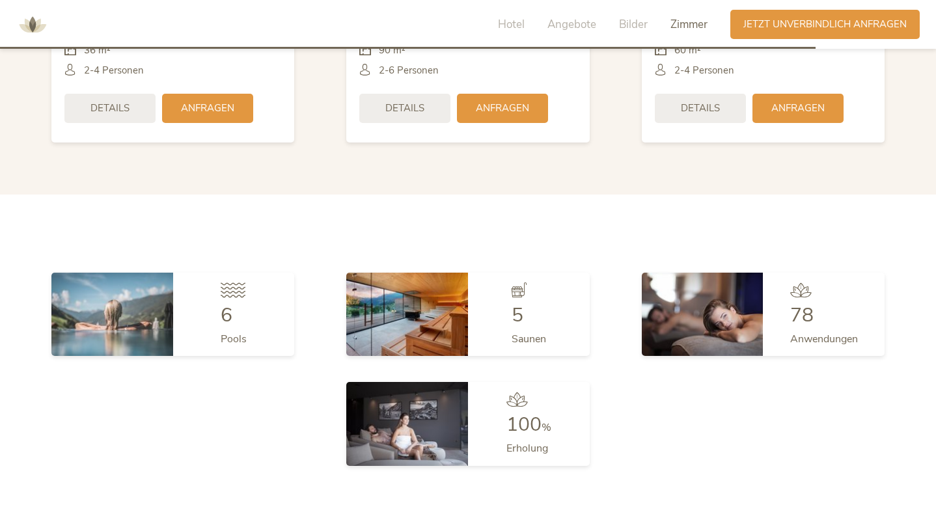
scroll to position [3573, 0]
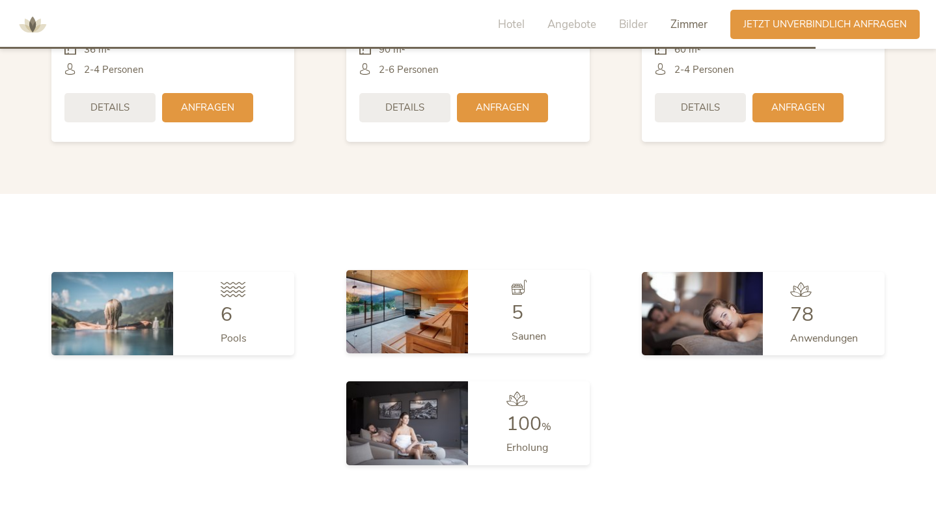
click at [422, 272] on img at bounding box center [407, 311] width 122 height 83
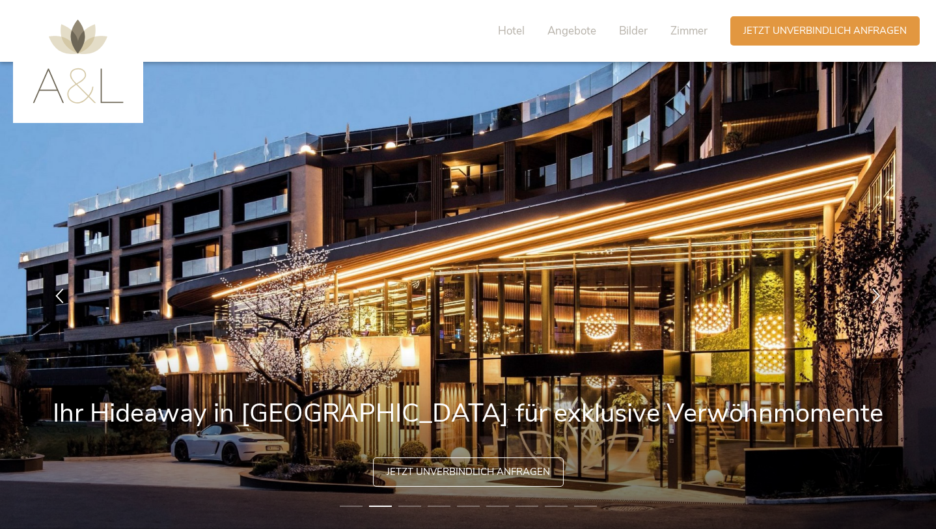
scroll to position [0, 0]
click at [507, 29] on span "Hotel" at bounding box center [511, 30] width 27 height 15
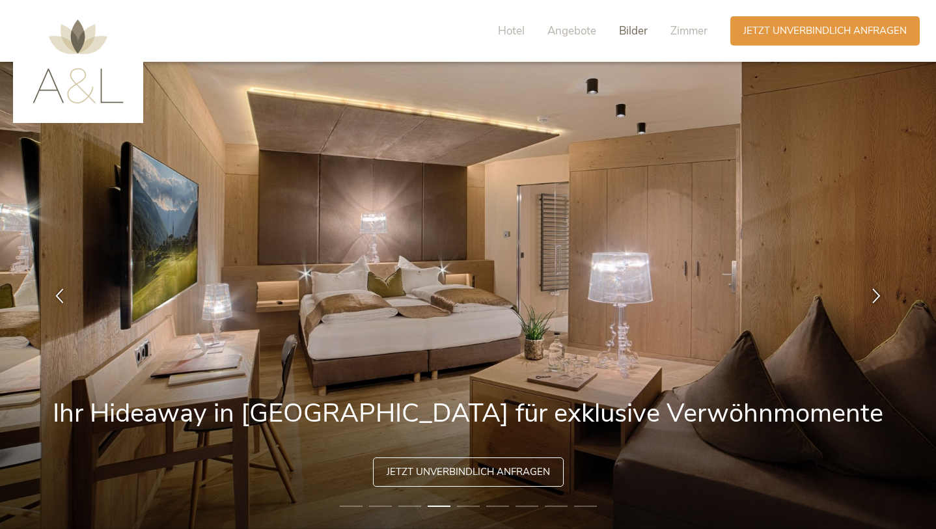
click at [630, 31] on span "Bilder" at bounding box center [633, 30] width 29 height 15
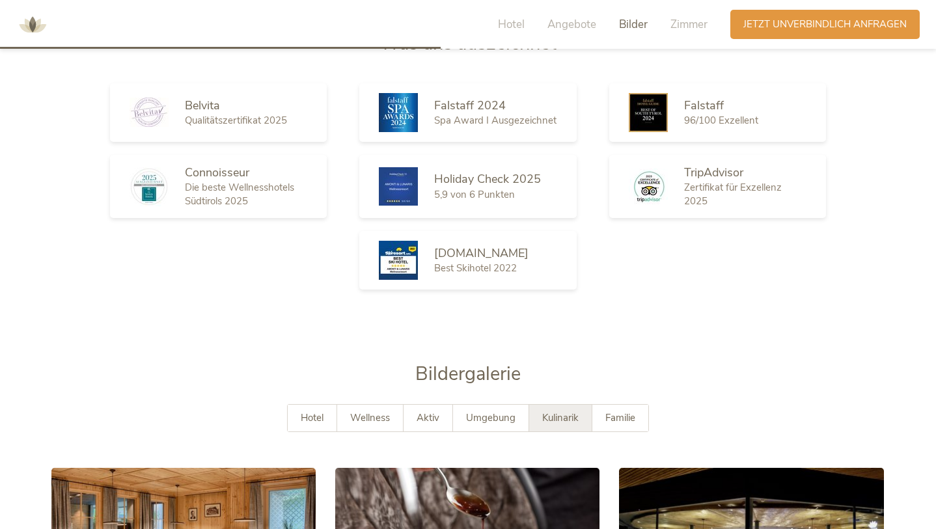
scroll to position [2288, 0]
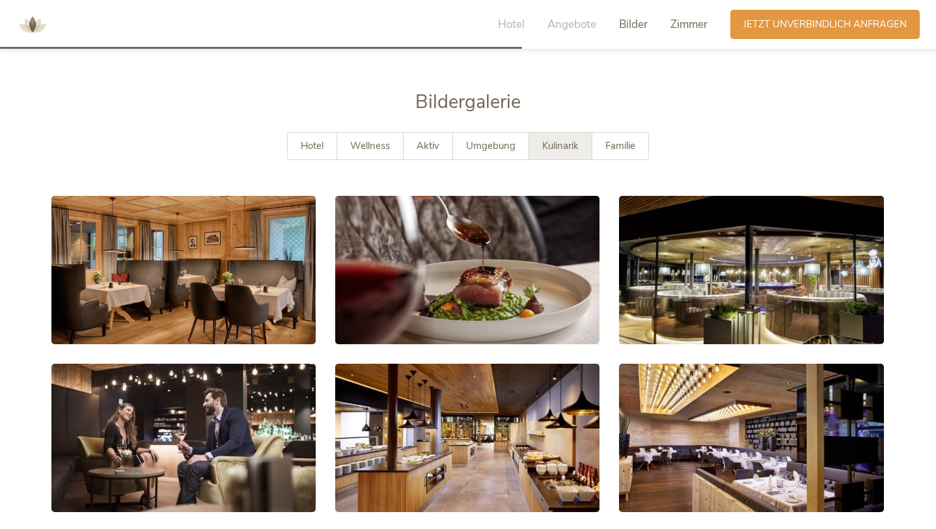
click at [685, 18] on span "Zimmer" at bounding box center [689, 24] width 37 height 15
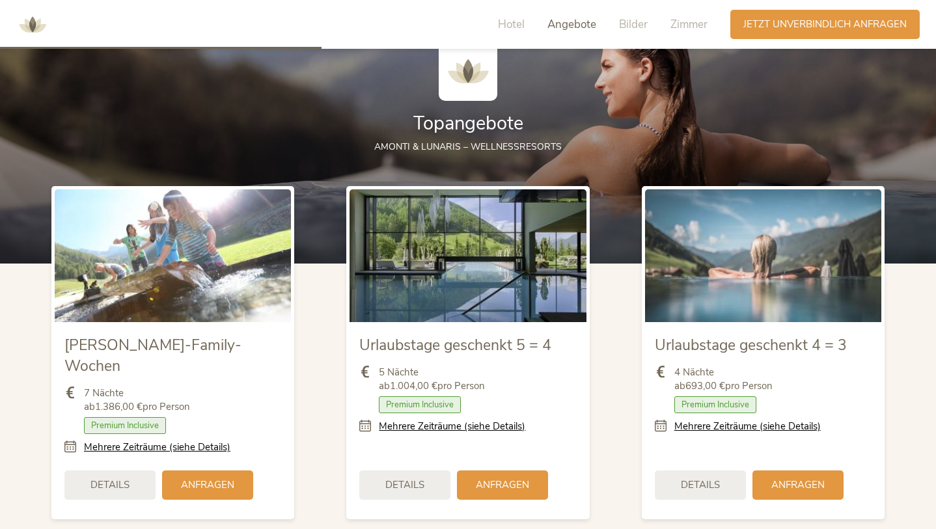
scroll to position [1412, 0]
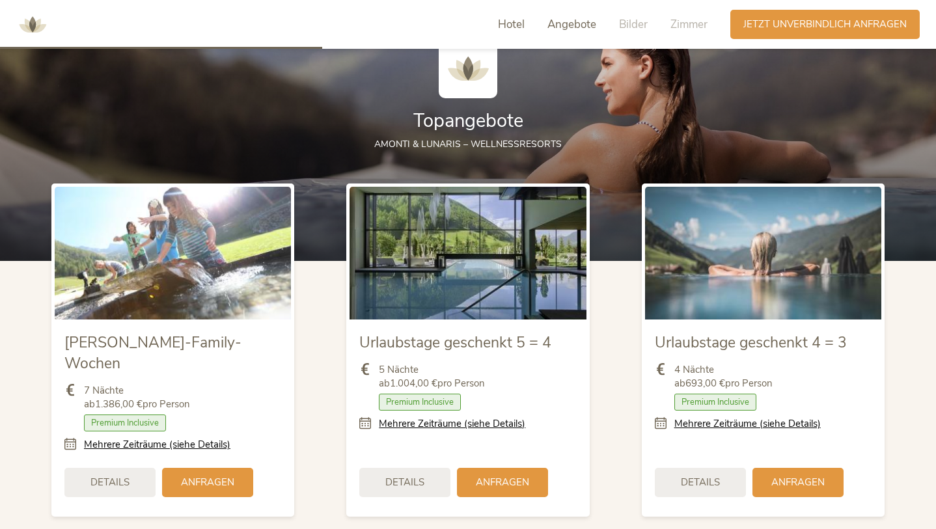
click at [510, 23] on span "Hotel" at bounding box center [511, 24] width 27 height 15
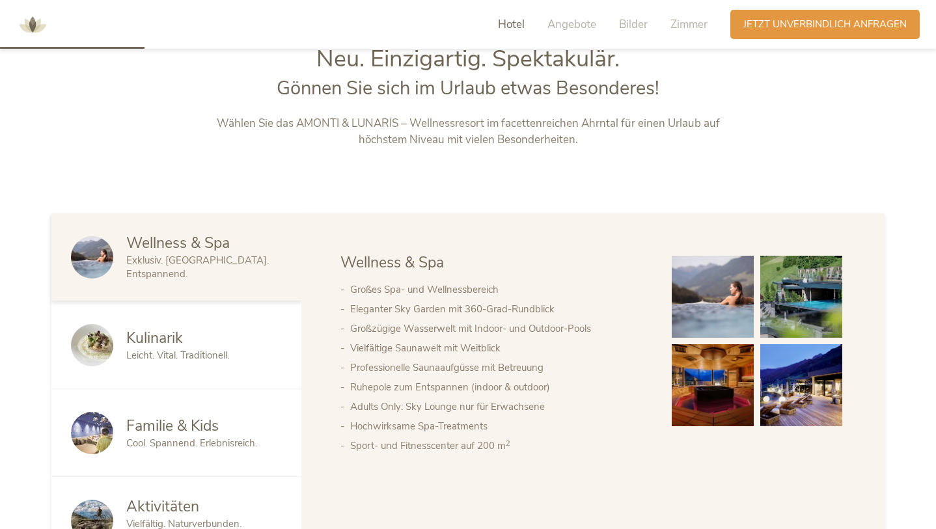
scroll to position [574, 0]
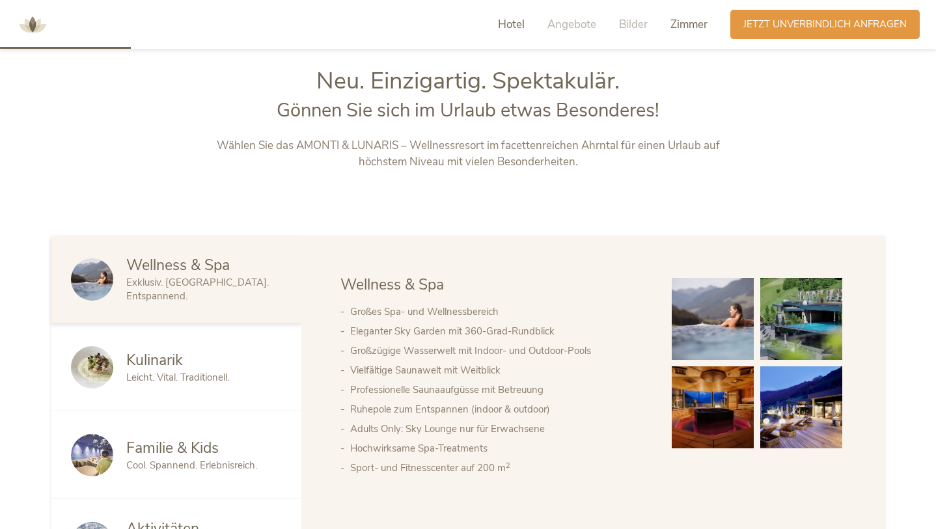
click at [684, 25] on span "Zimmer" at bounding box center [689, 24] width 37 height 15
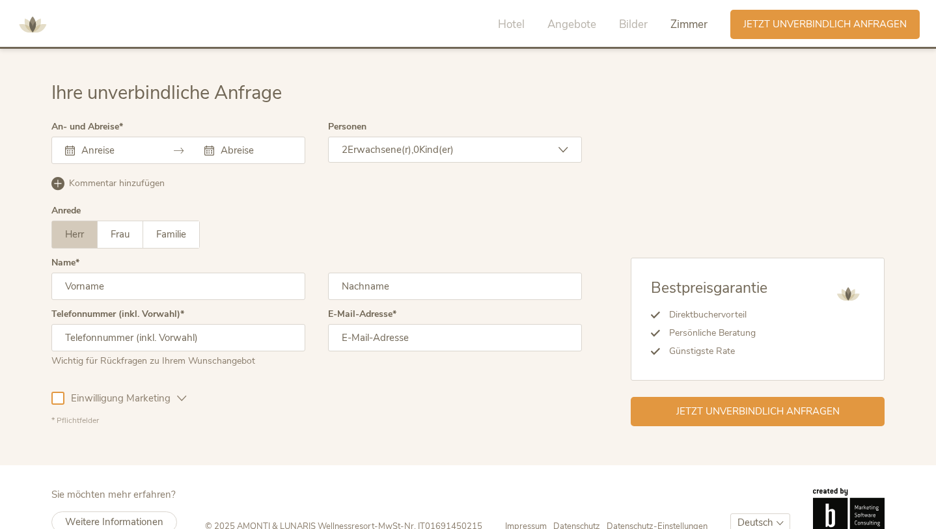
scroll to position [4101, 0]
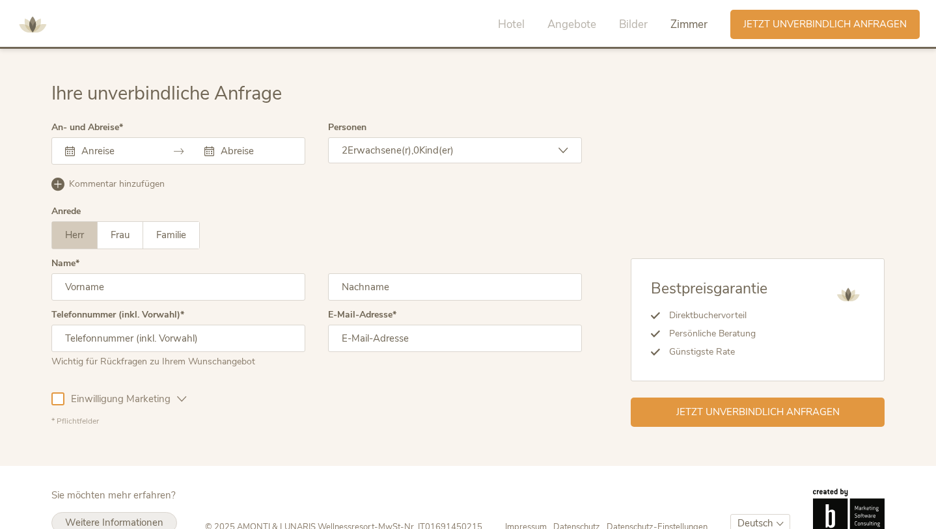
click at [133, 516] on span "Weitere Informationen" at bounding box center [114, 522] width 98 height 13
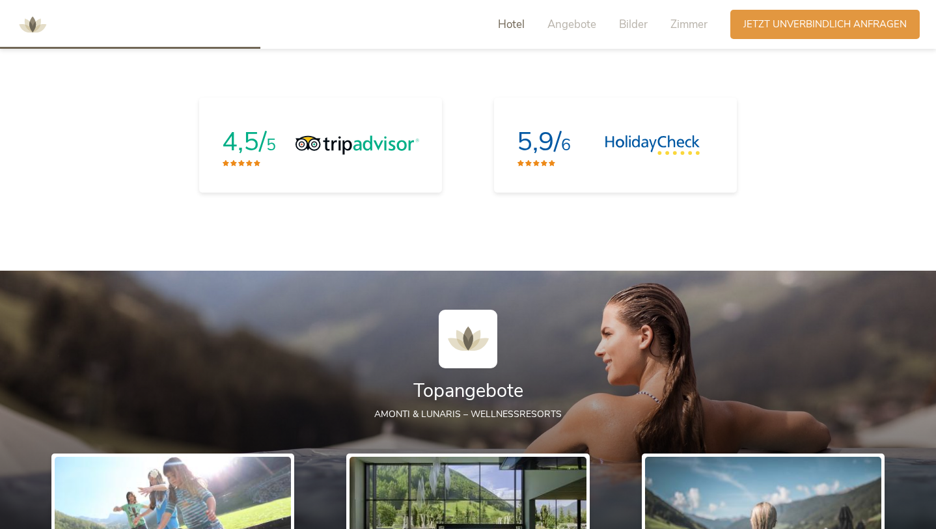
scroll to position [1141, 0]
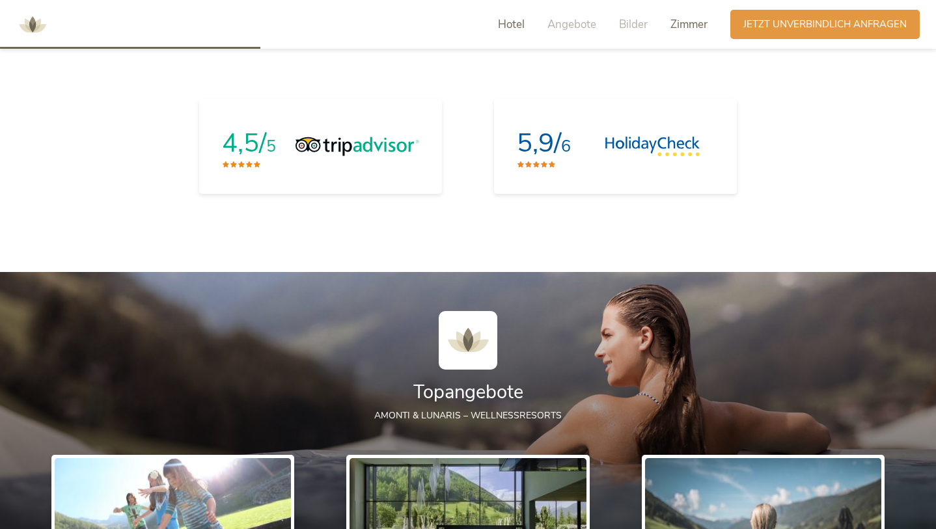
click at [694, 26] on span "Zimmer" at bounding box center [689, 24] width 37 height 15
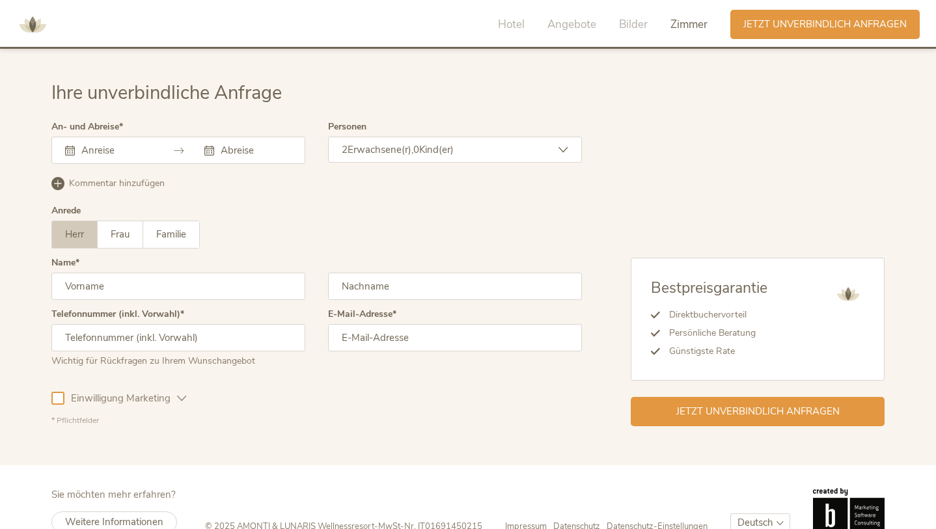
scroll to position [4101, 0]
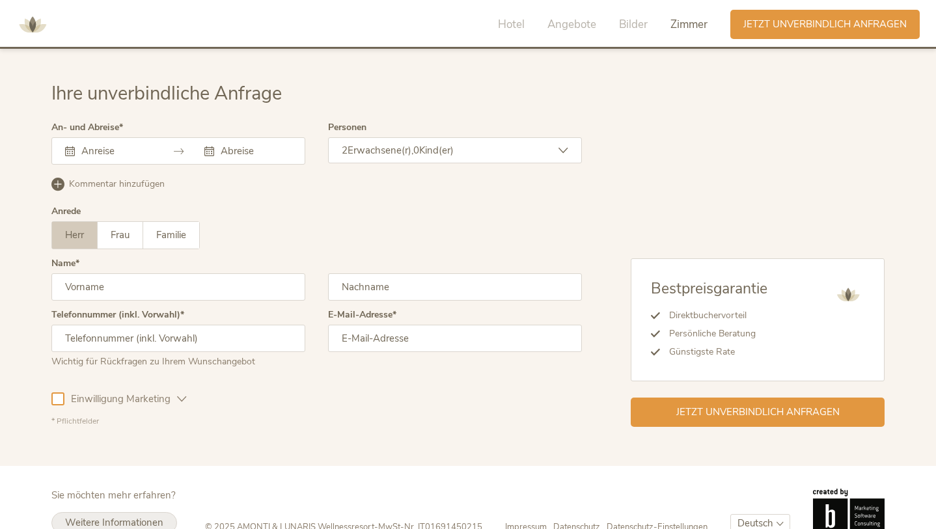
click at [118, 516] on span "Weitere Informationen" at bounding box center [114, 522] width 98 height 13
click at [127, 516] on span "Weitere Informationen" at bounding box center [114, 522] width 98 height 13
